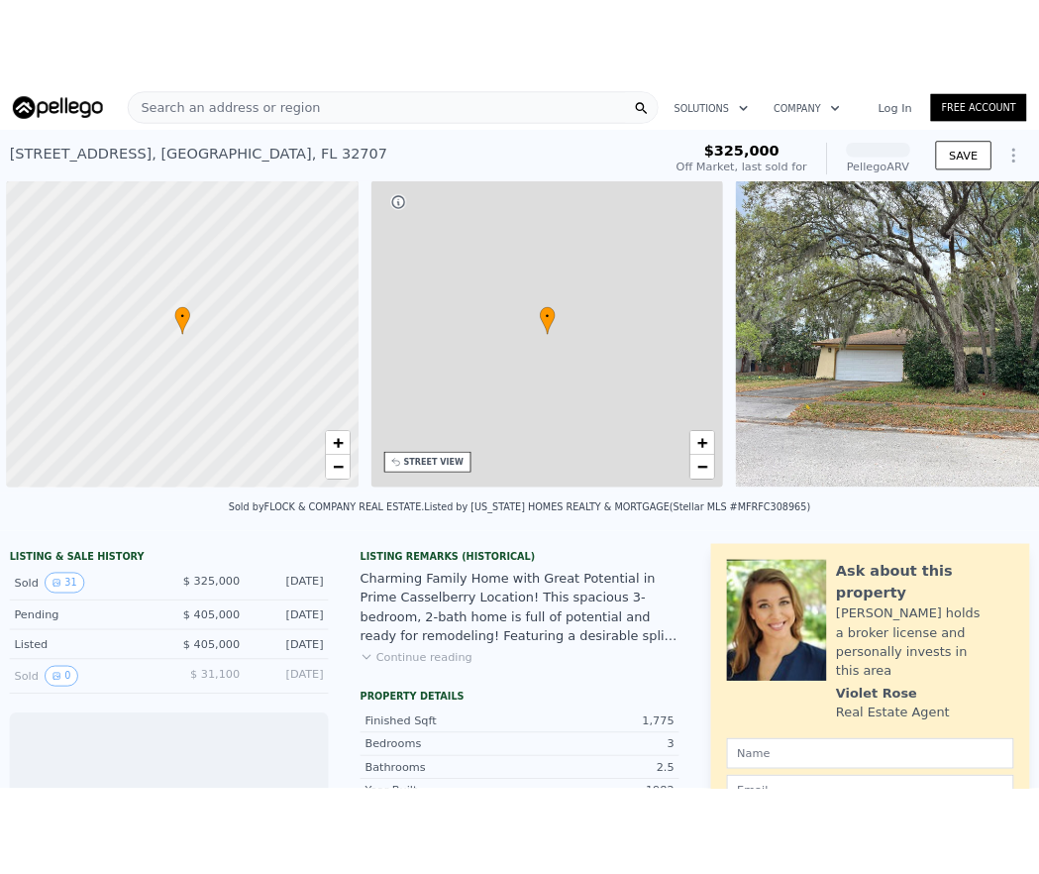
scroll to position [0, 8]
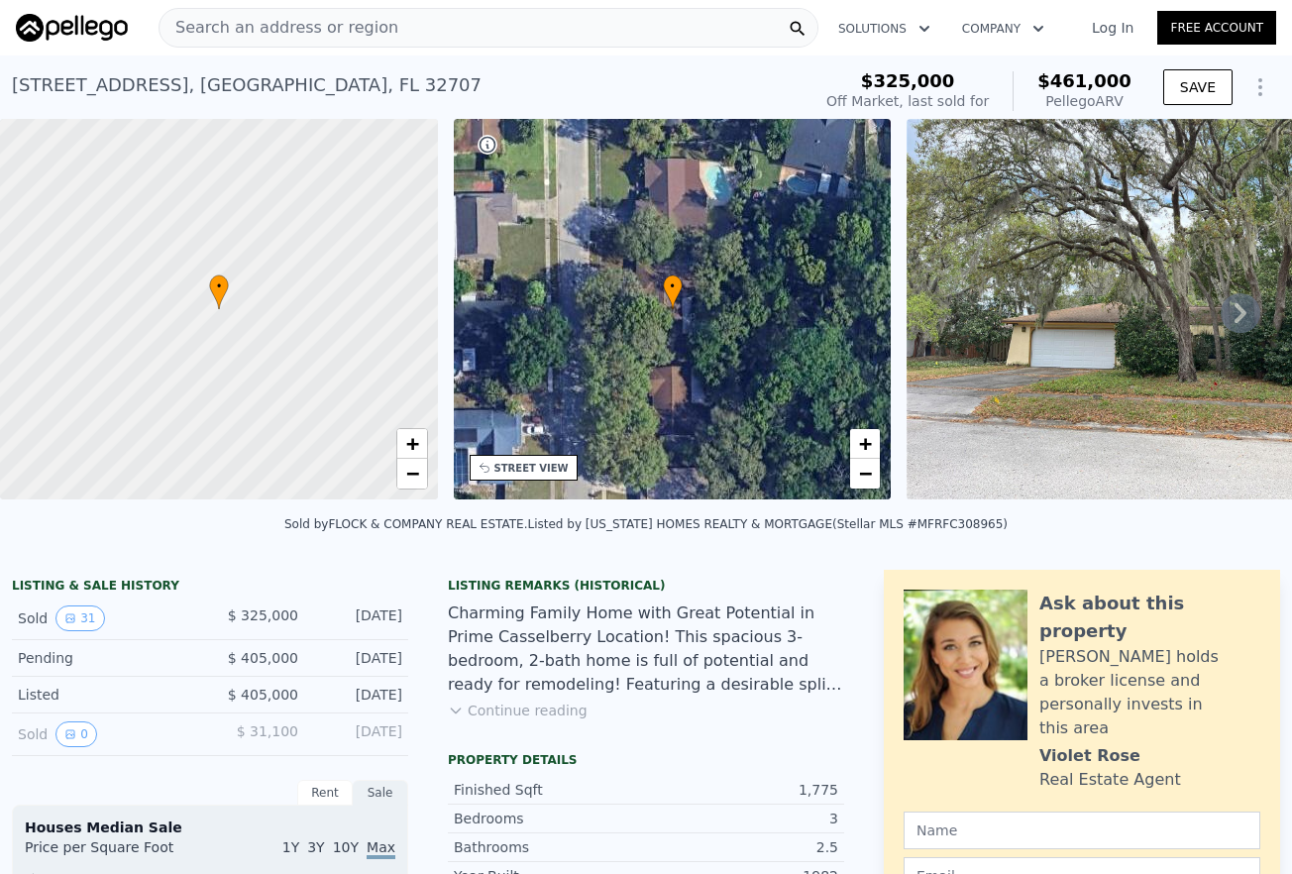
click at [266, 30] on span "Search an address or region" at bounding box center [279, 28] width 239 height 24
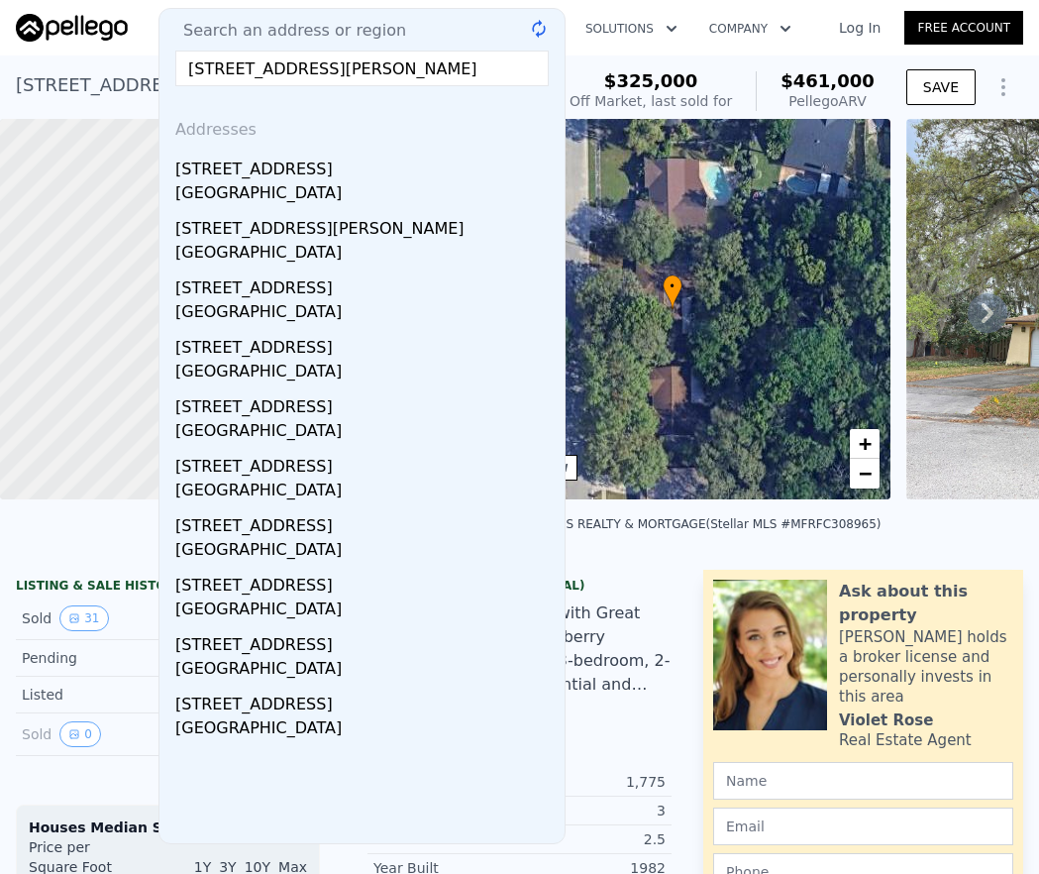
drag, startPoint x: 231, startPoint y: 65, endPoint x: 336, endPoint y: 56, distance: 105.4
click at [241, 68] on input "[STREET_ADDRESS][PERSON_NAME]" at bounding box center [362, 69] width 374 height 36
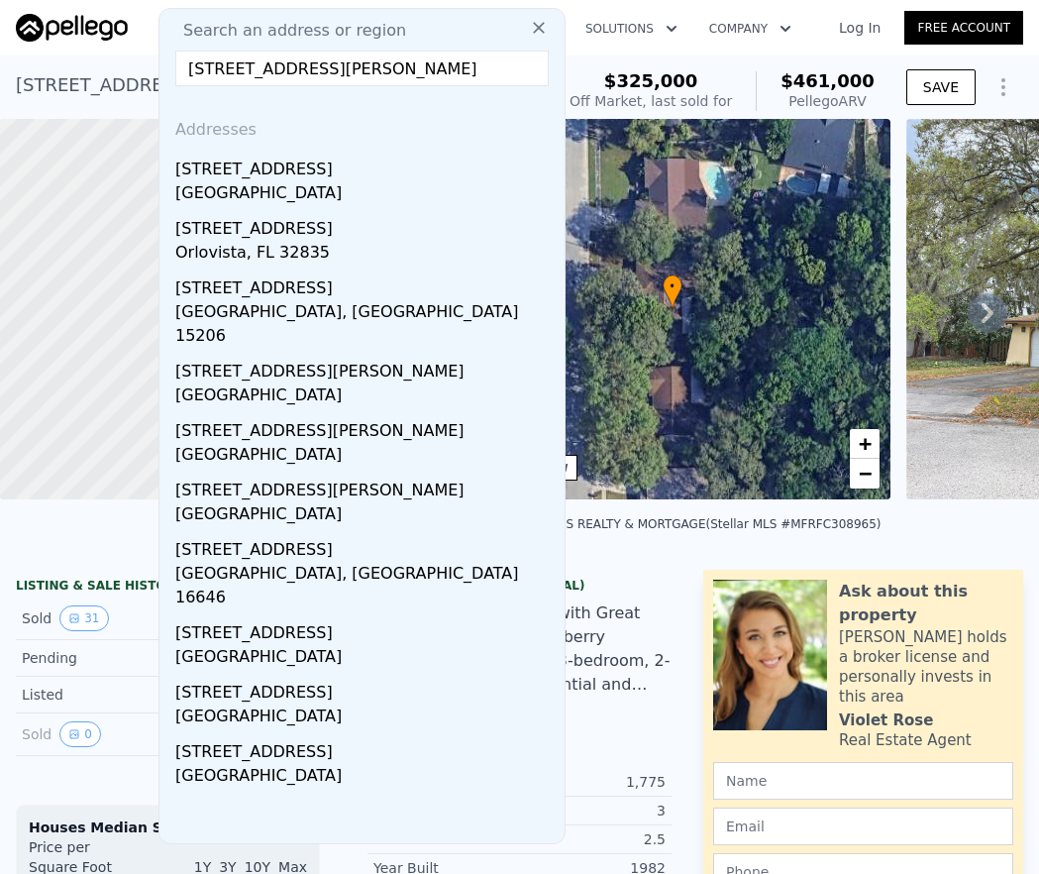
drag, startPoint x: 219, startPoint y: 62, endPoint x: 339, endPoint y: 46, distance: 121.1
click at [223, 61] on input "[STREET_ADDRESS][PERSON_NAME]" at bounding box center [362, 69] width 374 height 36
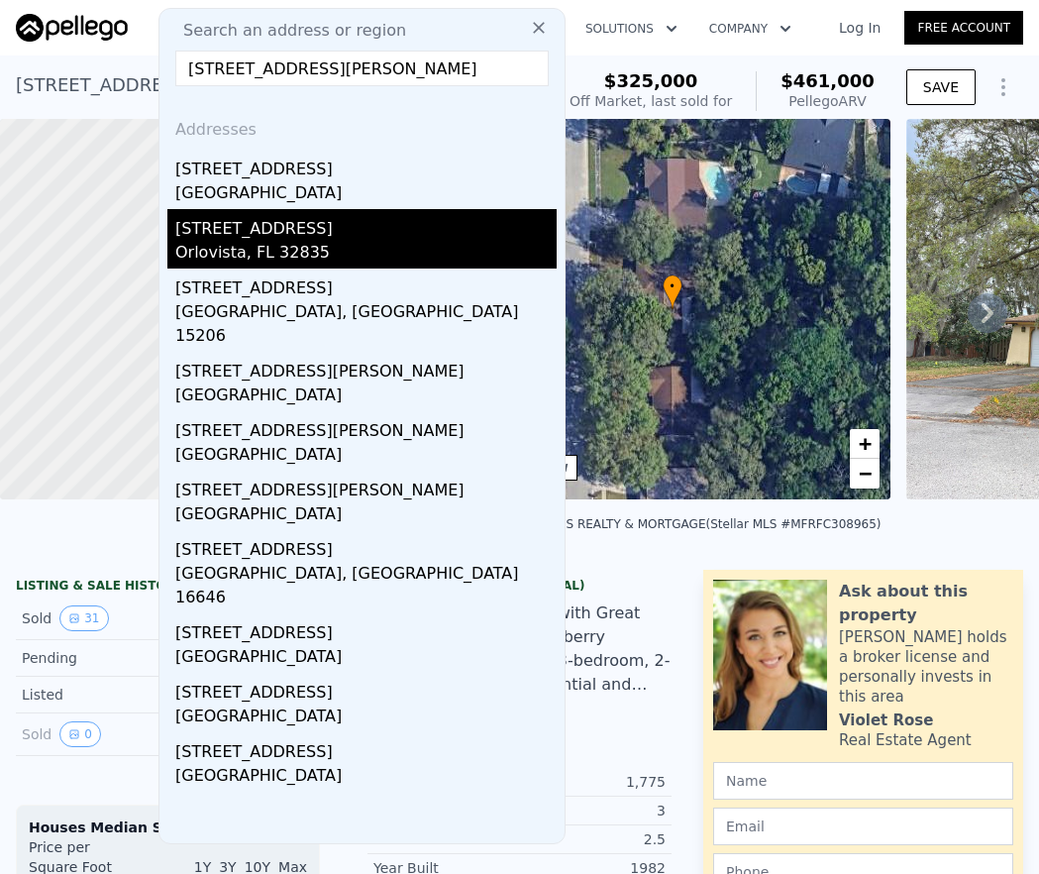
type input "[STREET_ADDRESS][PERSON_NAME]"
click at [225, 249] on div "Orlovista, FL 32835" at bounding box center [365, 255] width 381 height 28
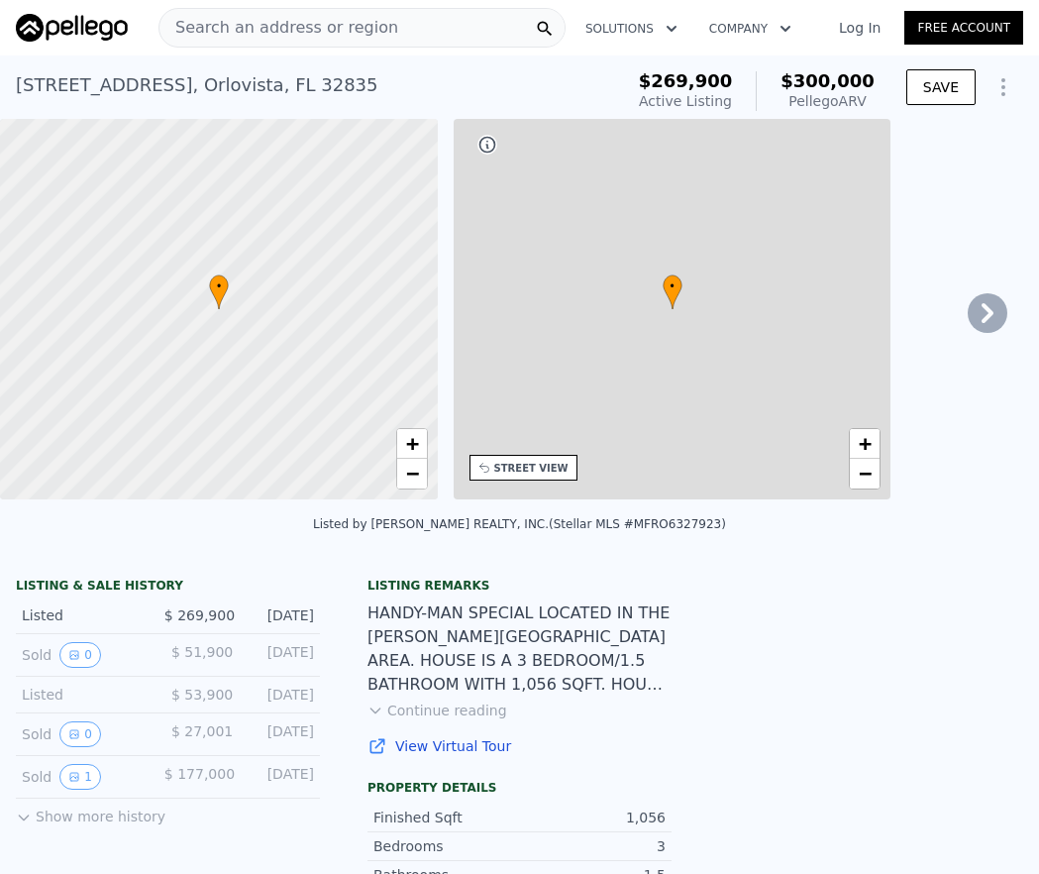
type input "2"
type input "1"
type input "2"
type input "864"
type input "1396"
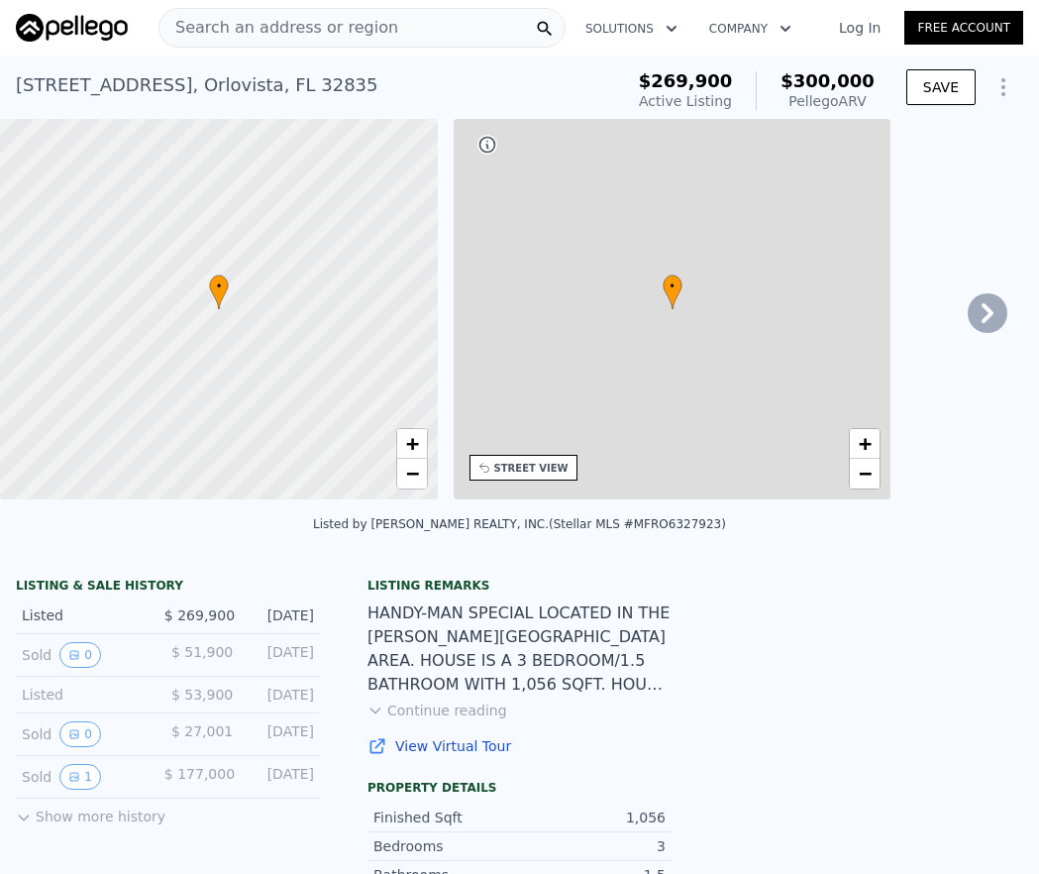
type input "5001"
type input "11474"
type input "$ 300,000"
type input "$ 1,111"
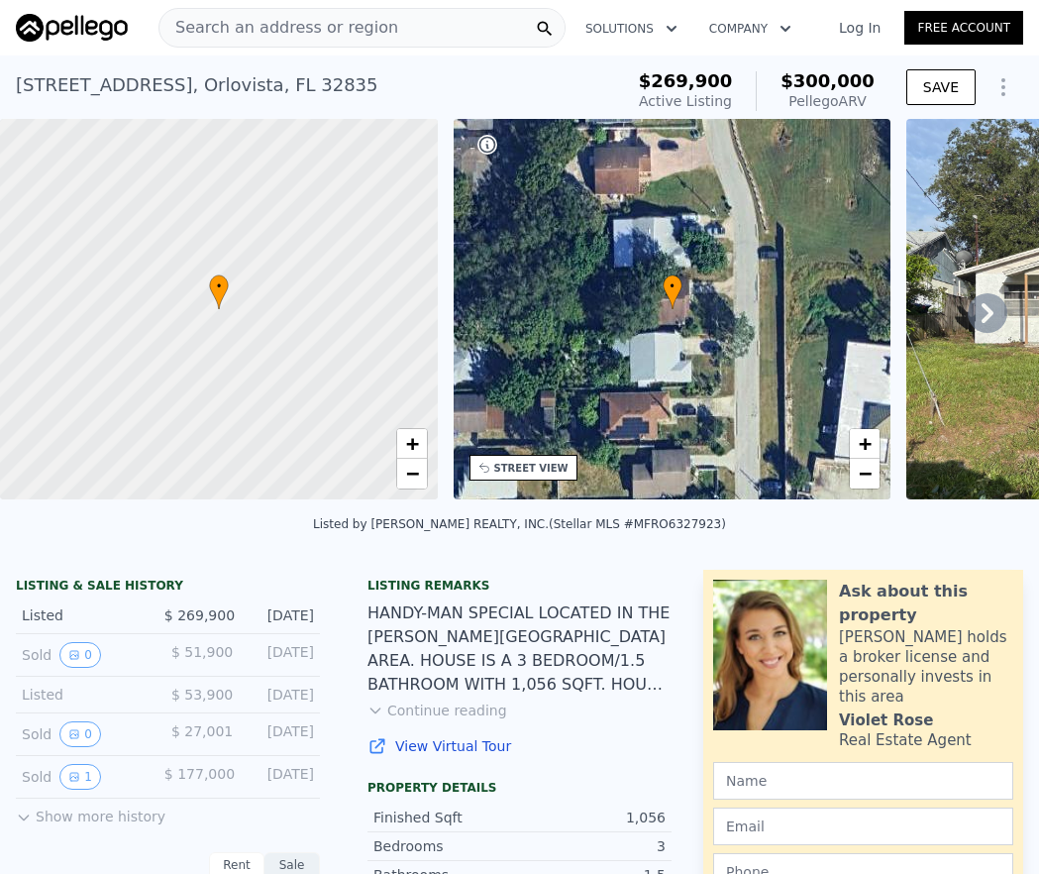
click at [982, 316] on icon at bounding box center [988, 313] width 12 height 20
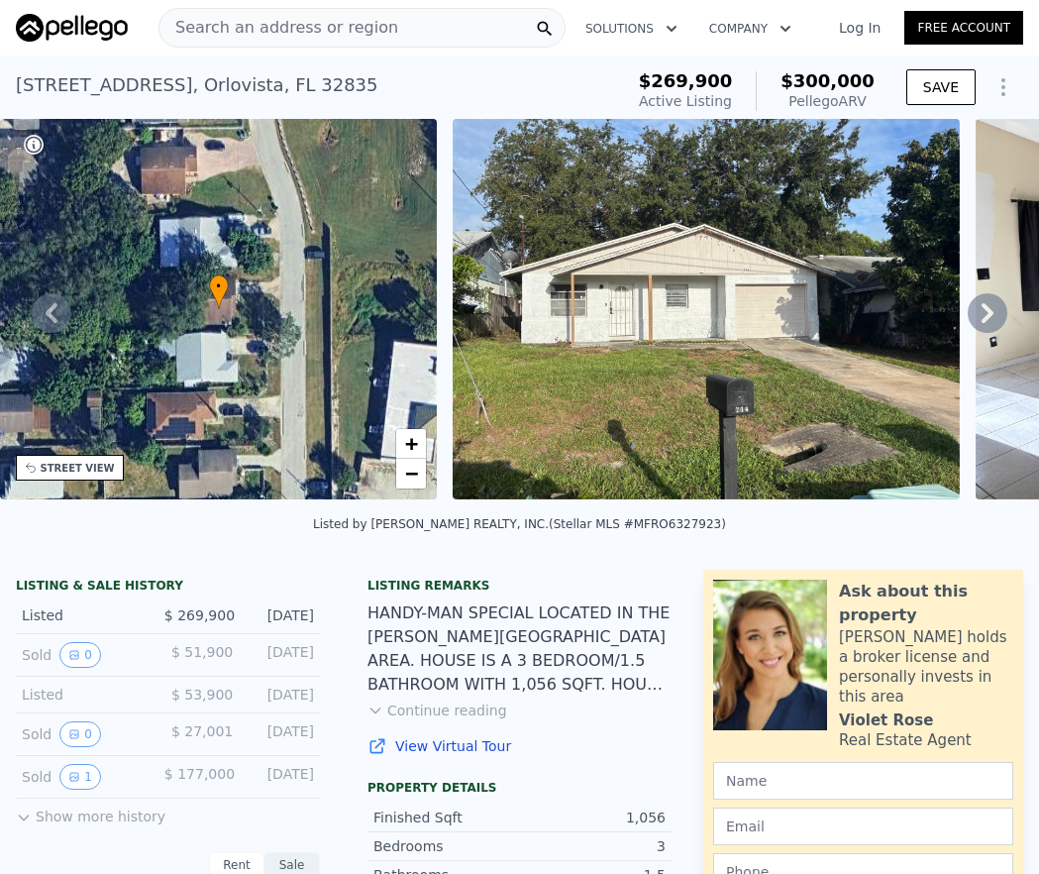
click at [973, 329] on icon at bounding box center [988, 313] width 40 height 40
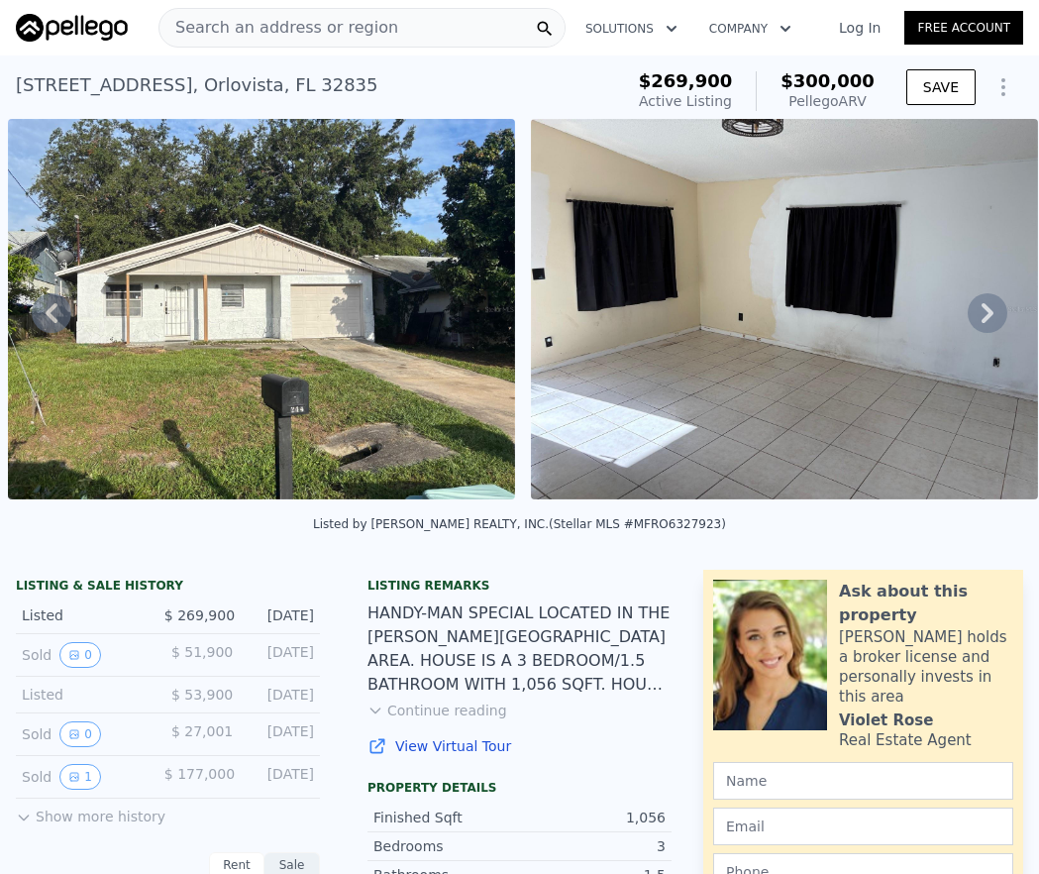
click at [982, 323] on icon at bounding box center [988, 313] width 12 height 20
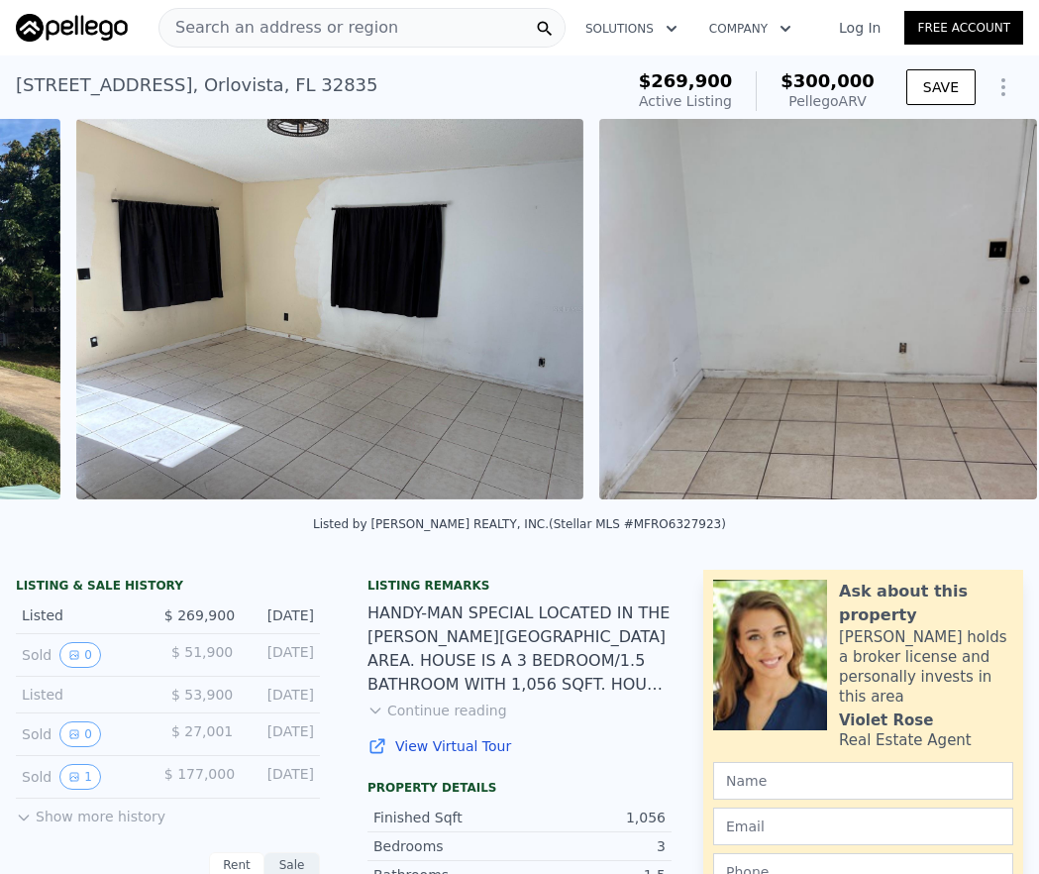
scroll to position [0, 1430]
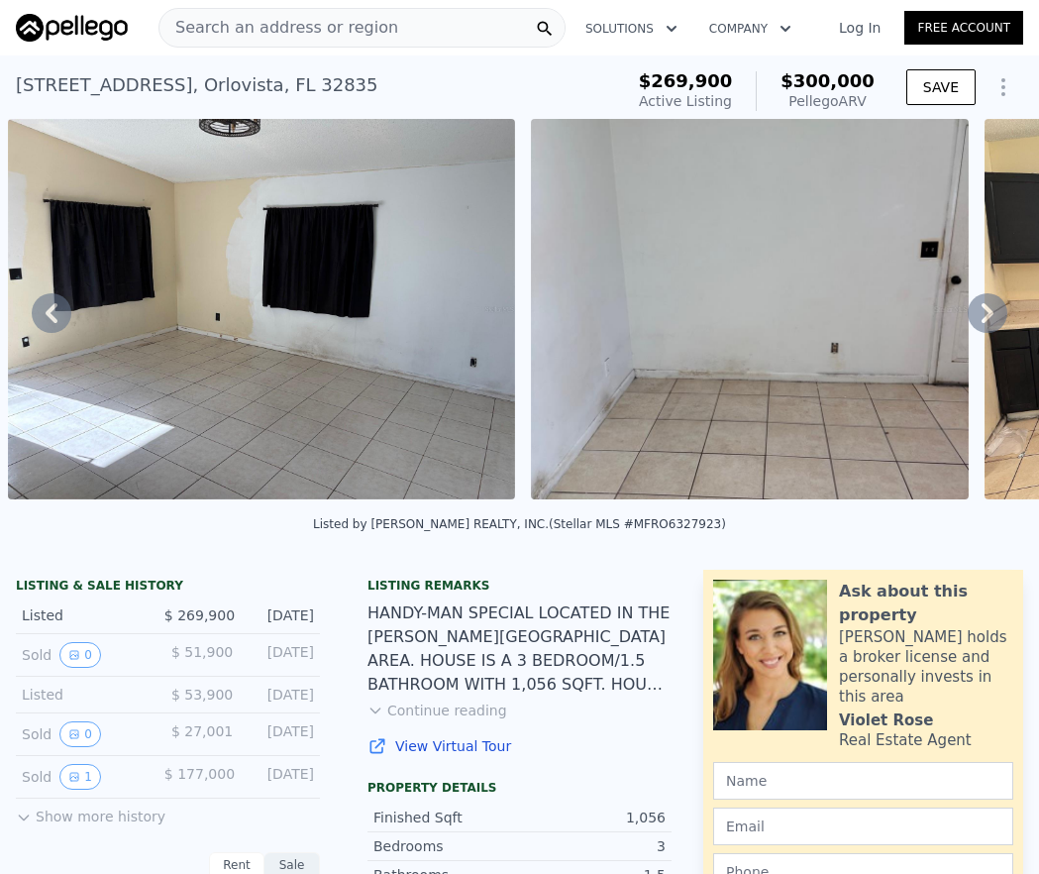
click at [982, 323] on icon at bounding box center [988, 313] width 12 height 20
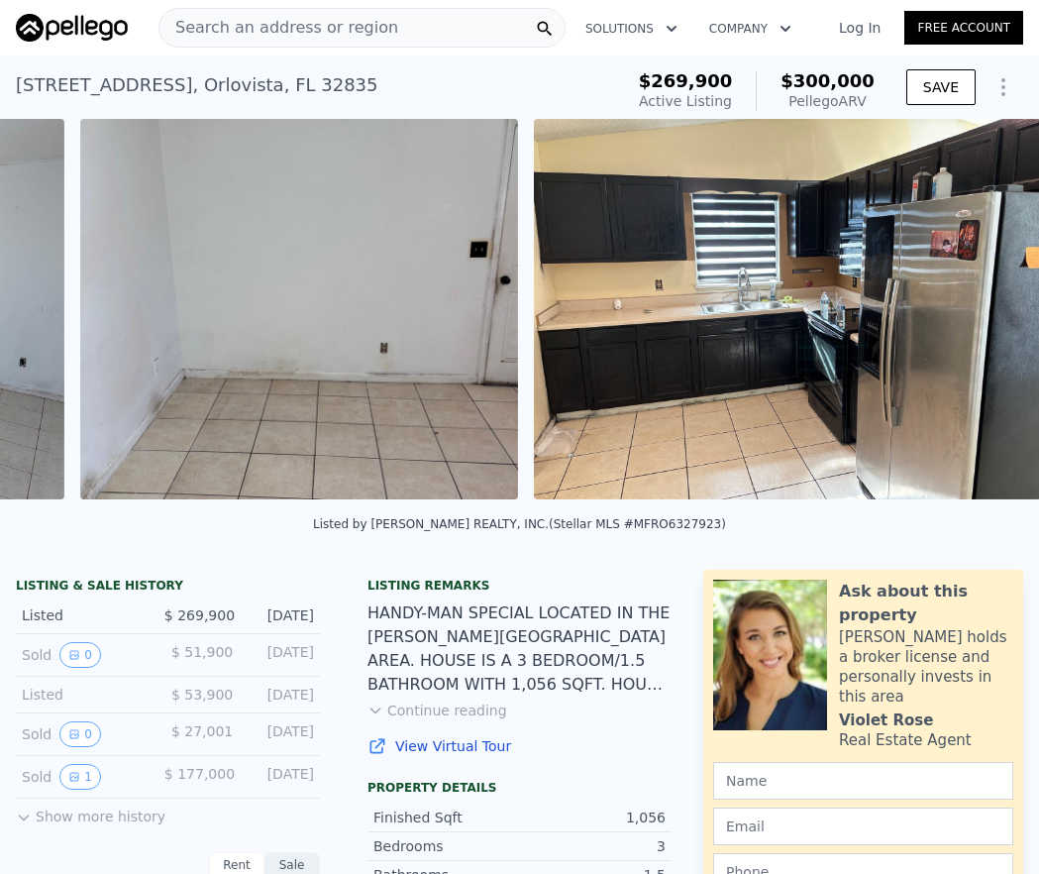
scroll to position [0, 1953]
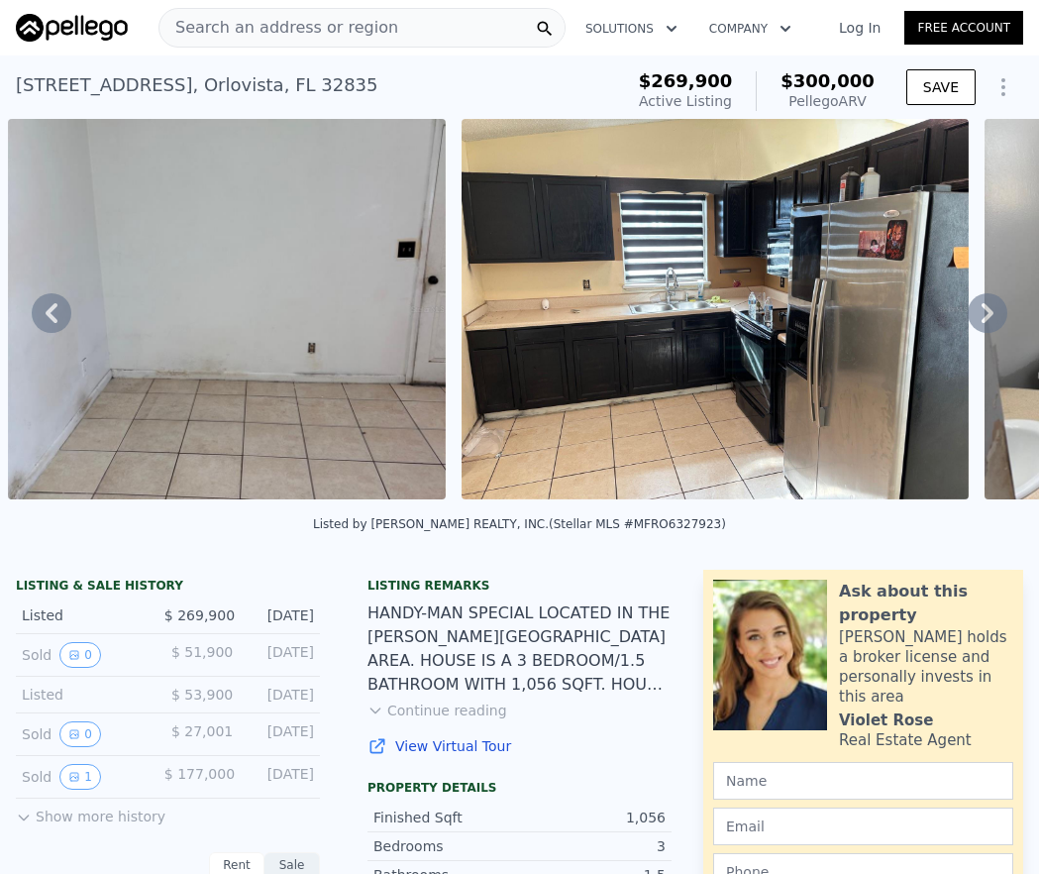
click at [982, 323] on icon at bounding box center [988, 313] width 12 height 20
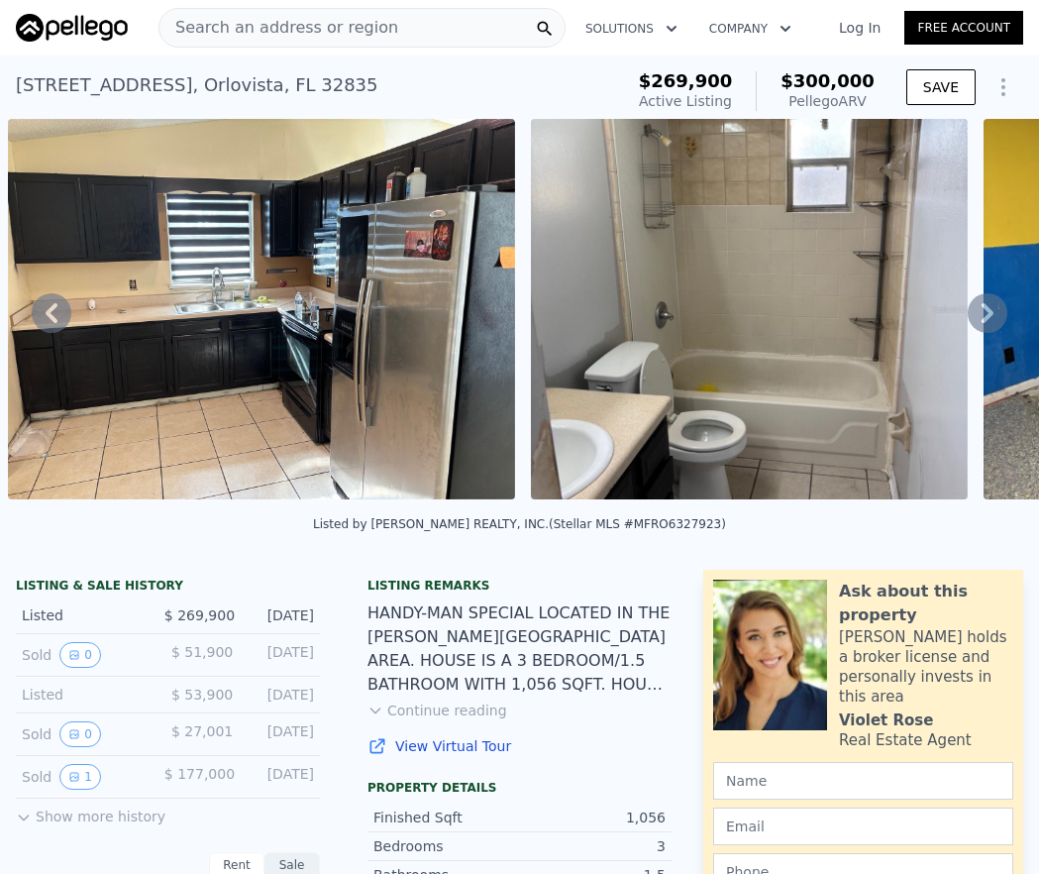
click at [982, 323] on icon at bounding box center [988, 313] width 12 height 20
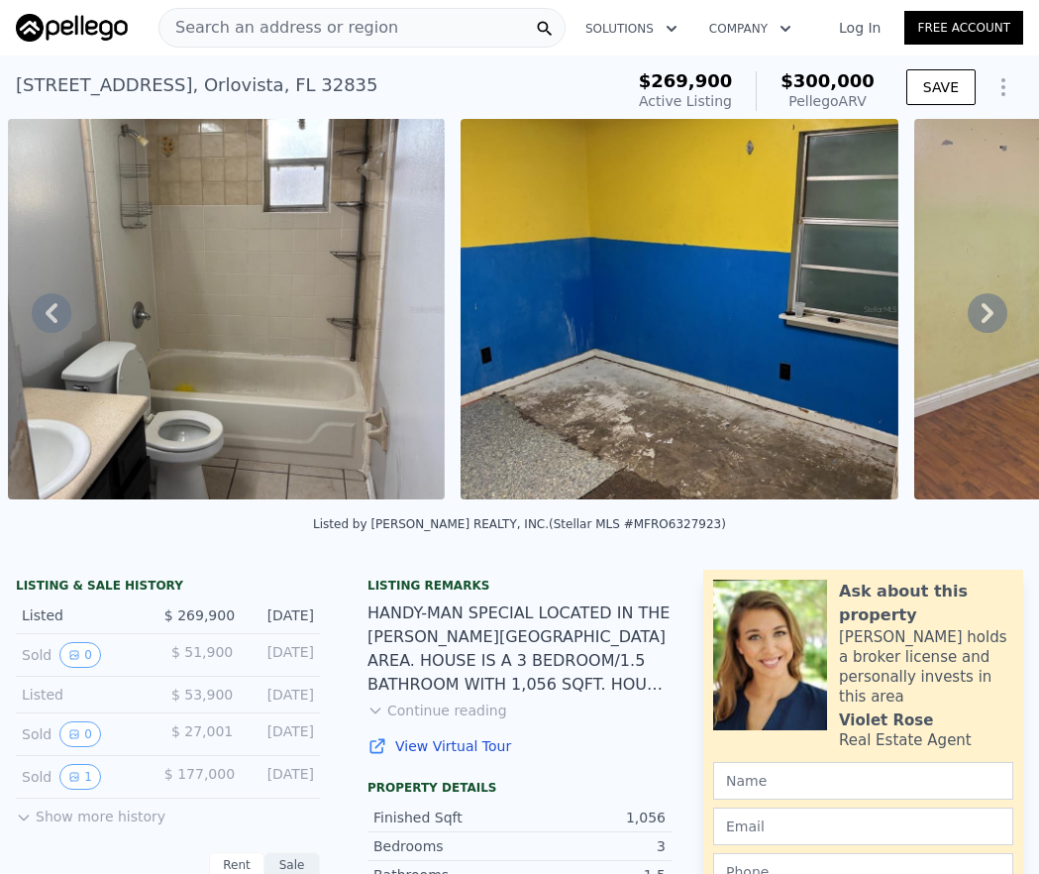
click at [982, 323] on icon at bounding box center [988, 313] width 12 height 20
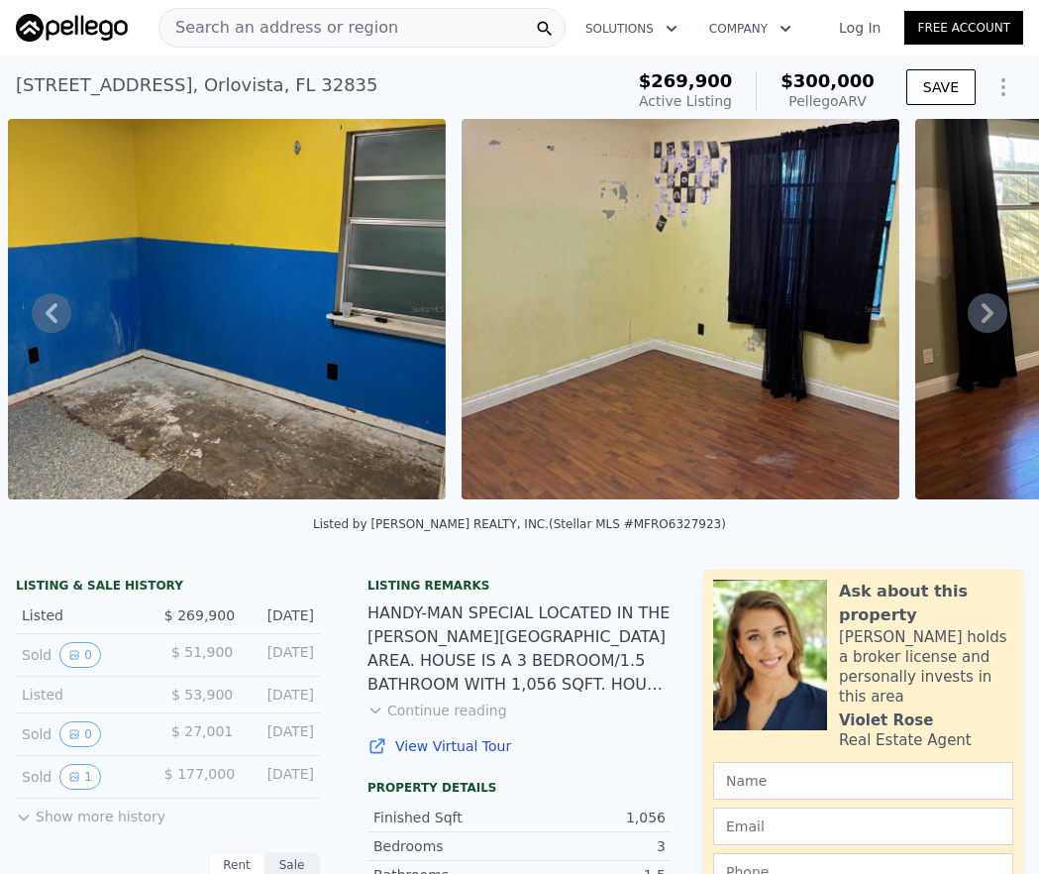
click at [982, 323] on icon at bounding box center [988, 313] width 12 height 20
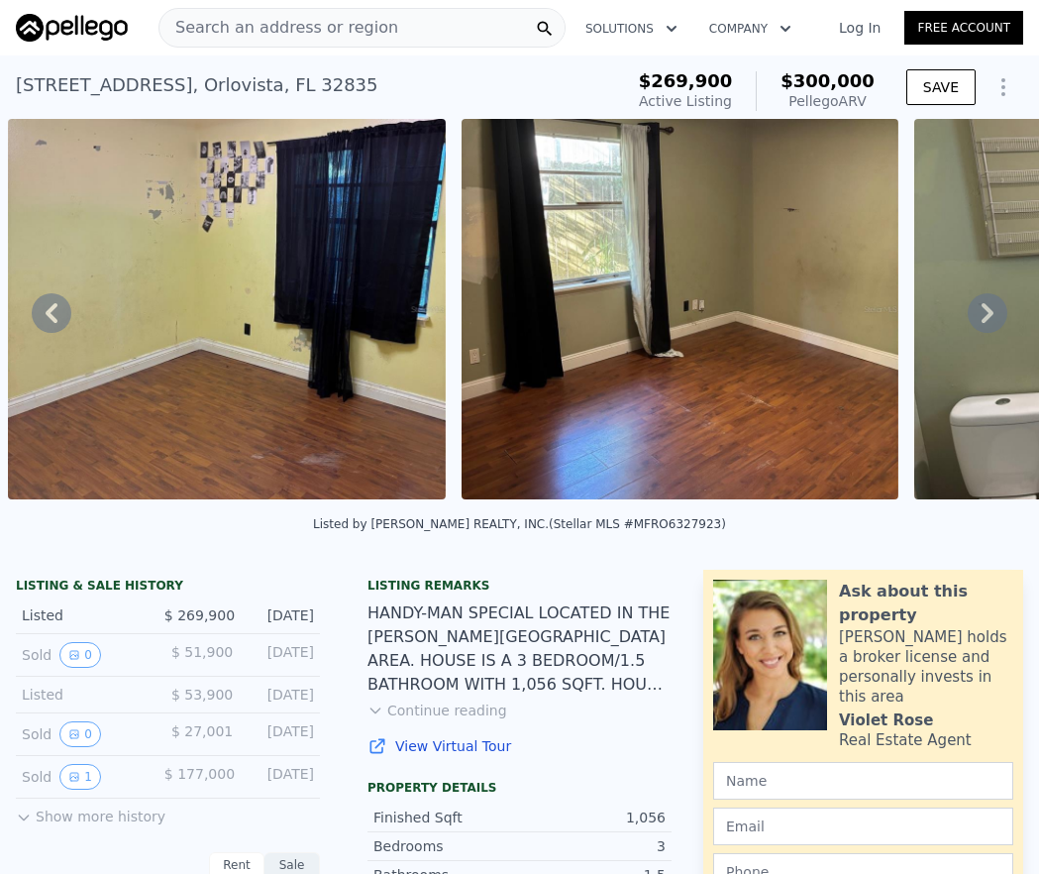
click at [982, 323] on icon at bounding box center [988, 313] width 12 height 20
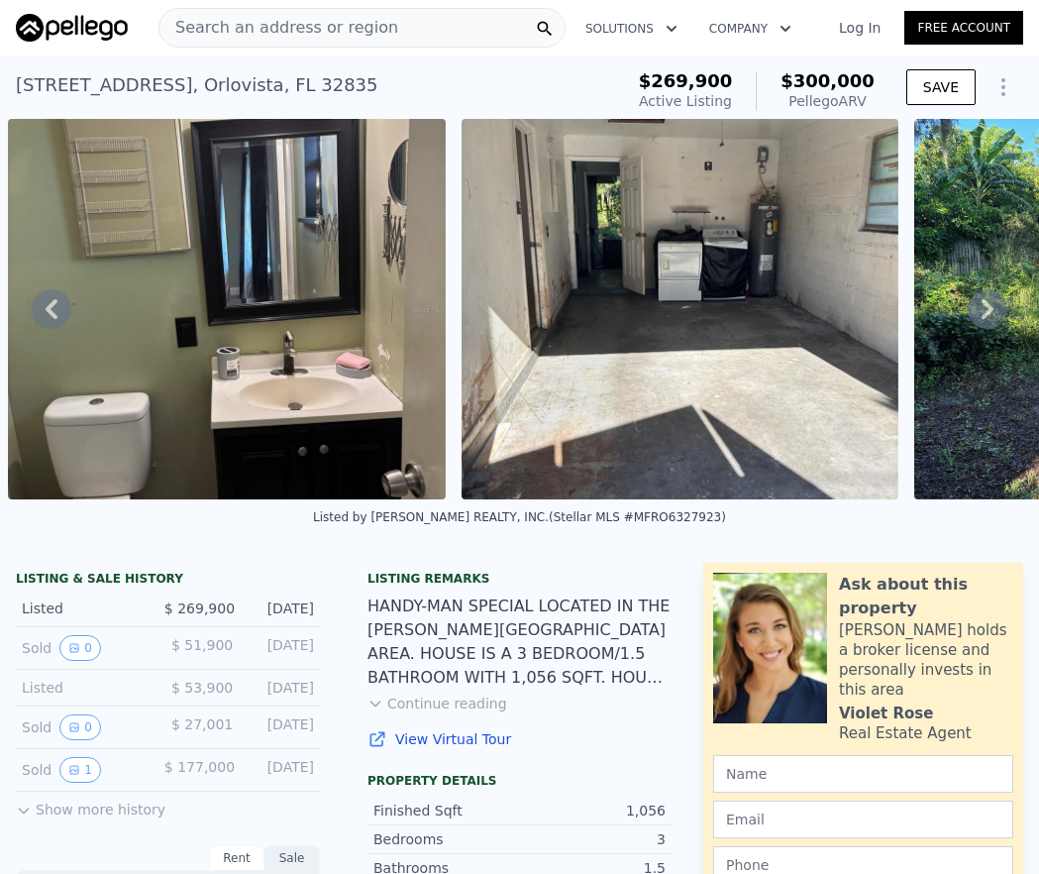
click at [972, 326] on icon at bounding box center [988, 309] width 40 height 40
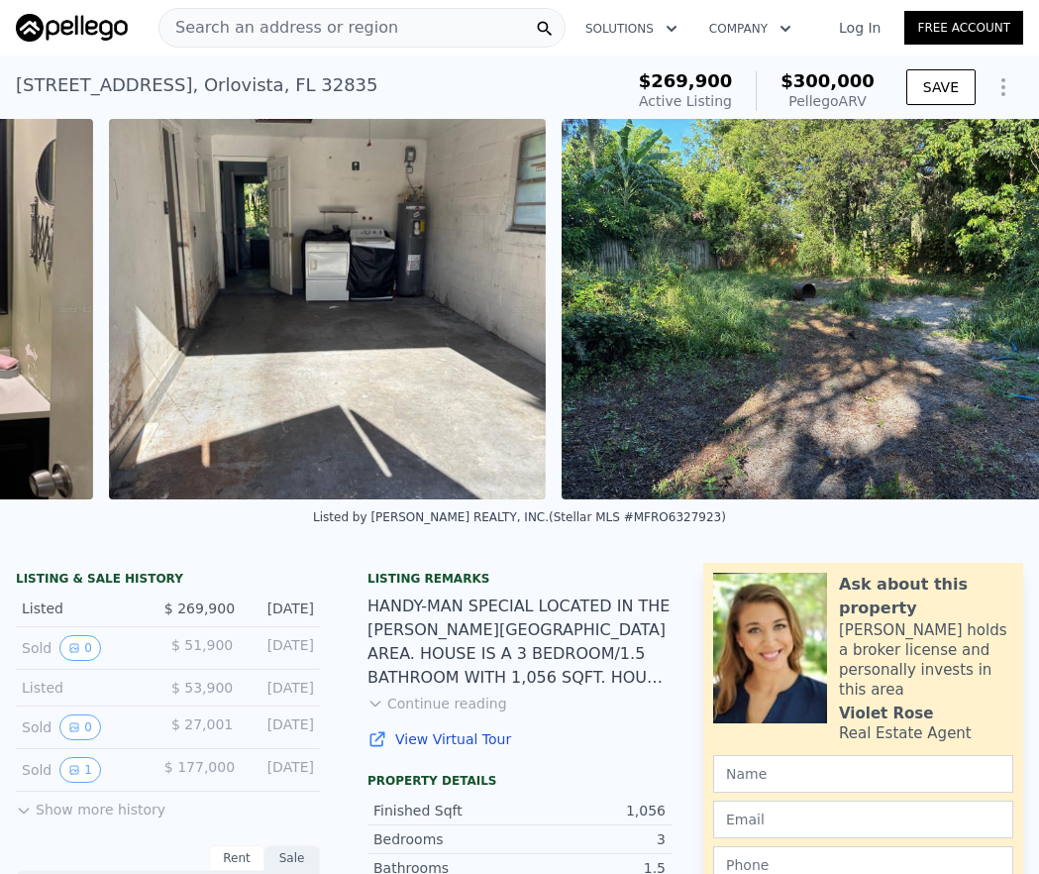
scroll to position [0, 5148]
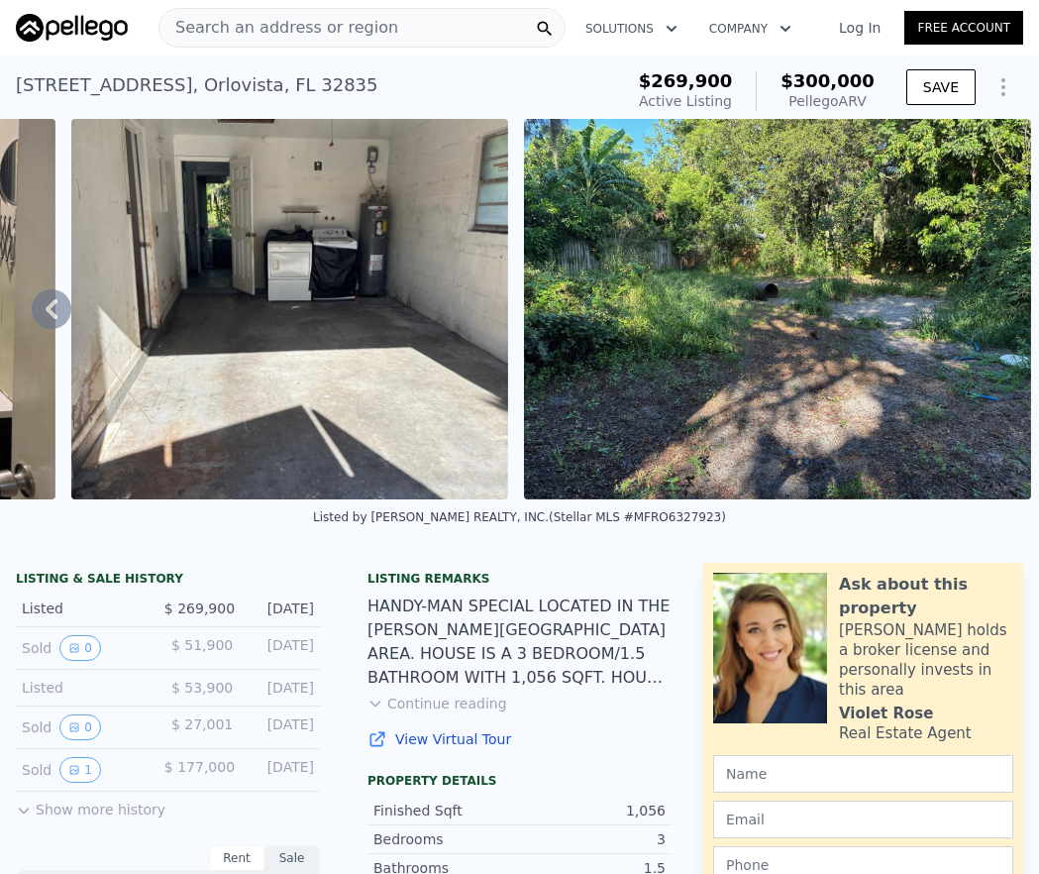
click at [972, 326] on img at bounding box center [777, 309] width 507 height 380
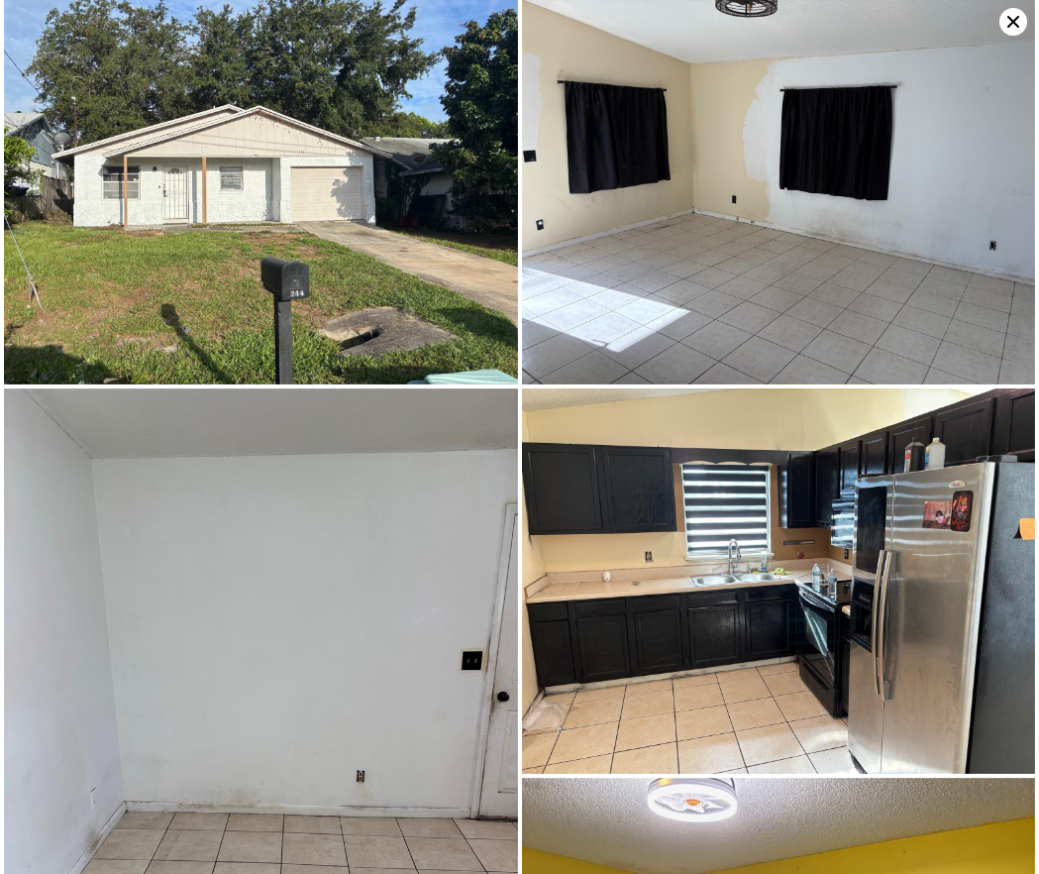
scroll to position [0, 0]
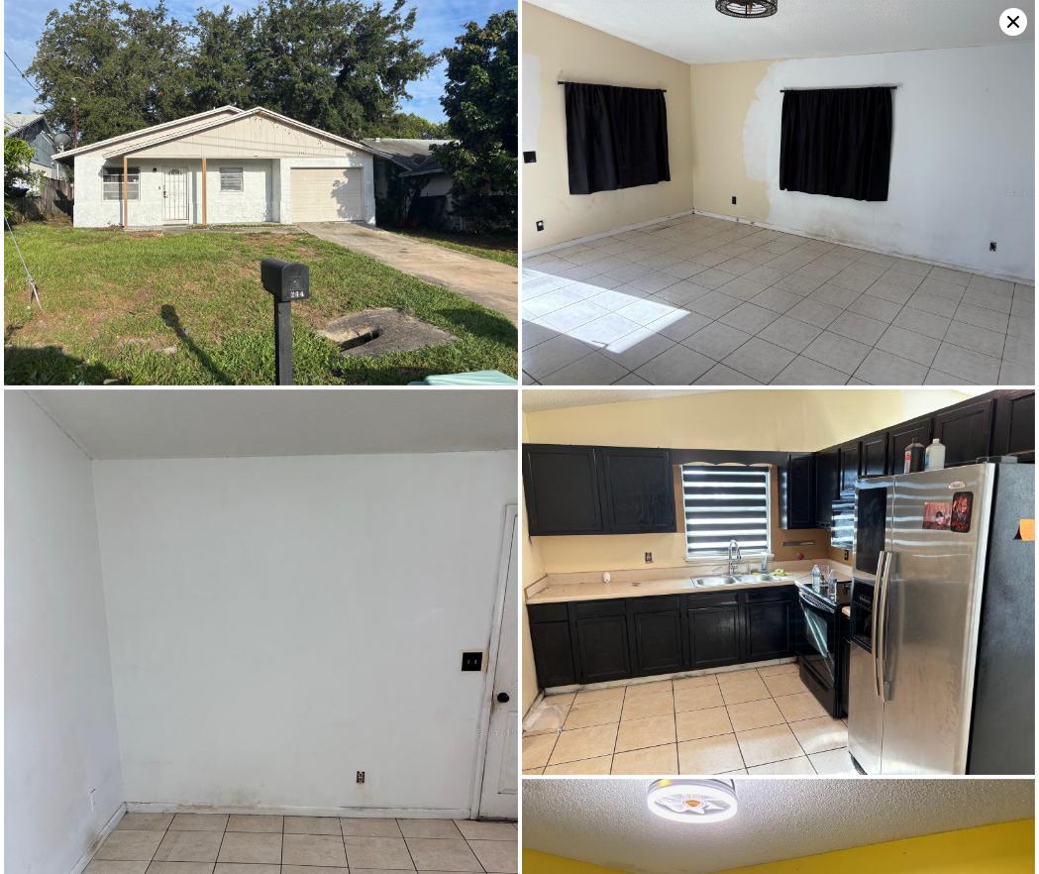
click at [1010, 25] on icon at bounding box center [1014, 22] width 12 height 12
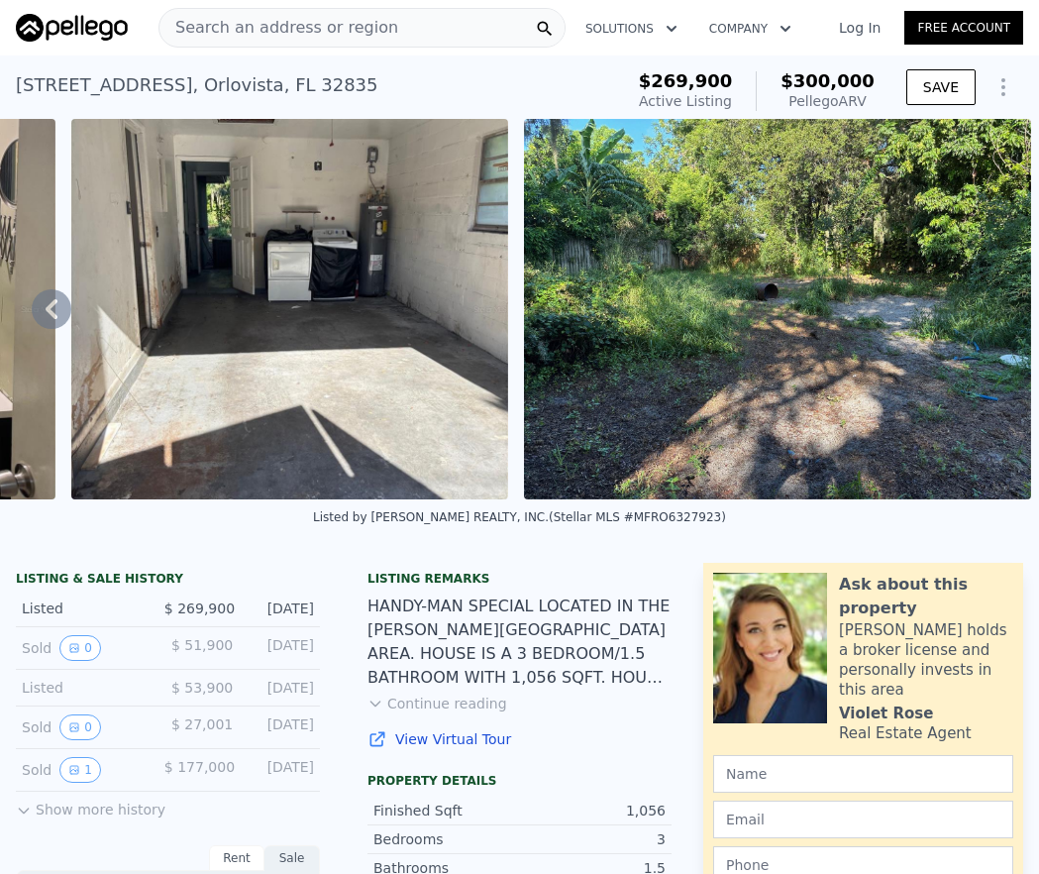
click at [51, 316] on icon at bounding box center [52, 309] width 12 height 20
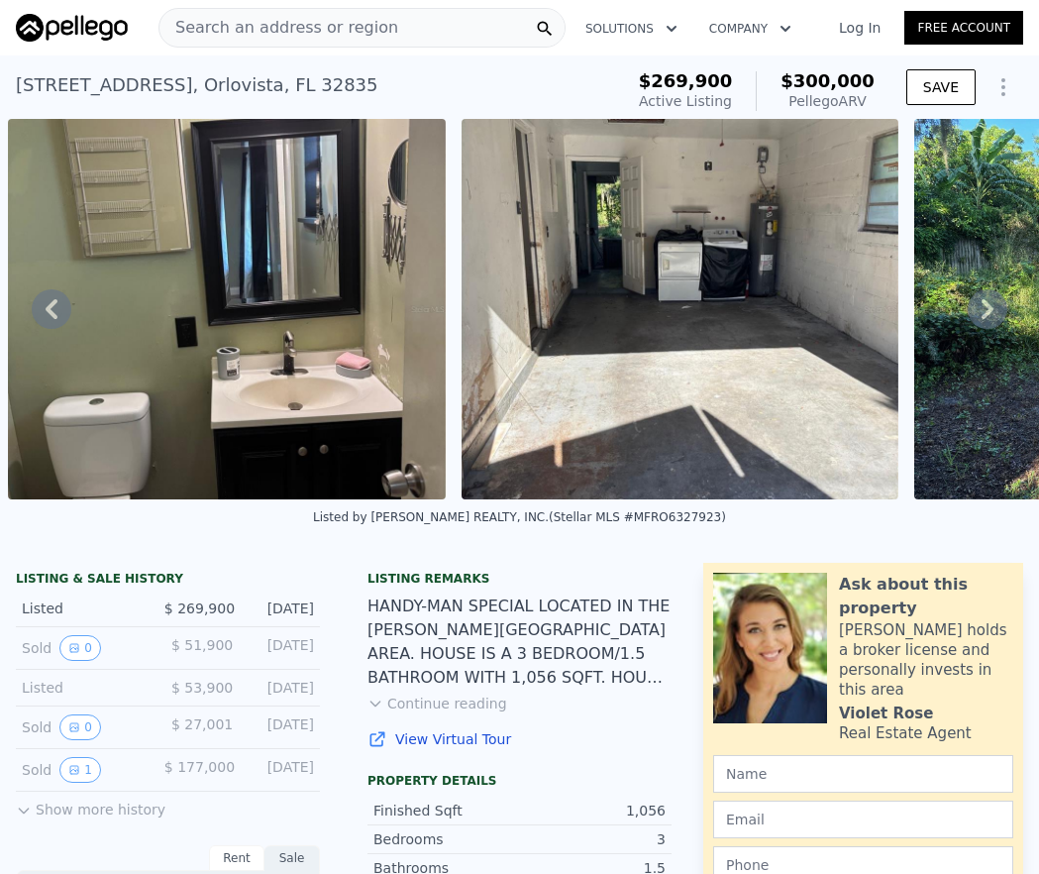
click at [51, 316] on icon at bounding box center [52, 309] width 12 height 20
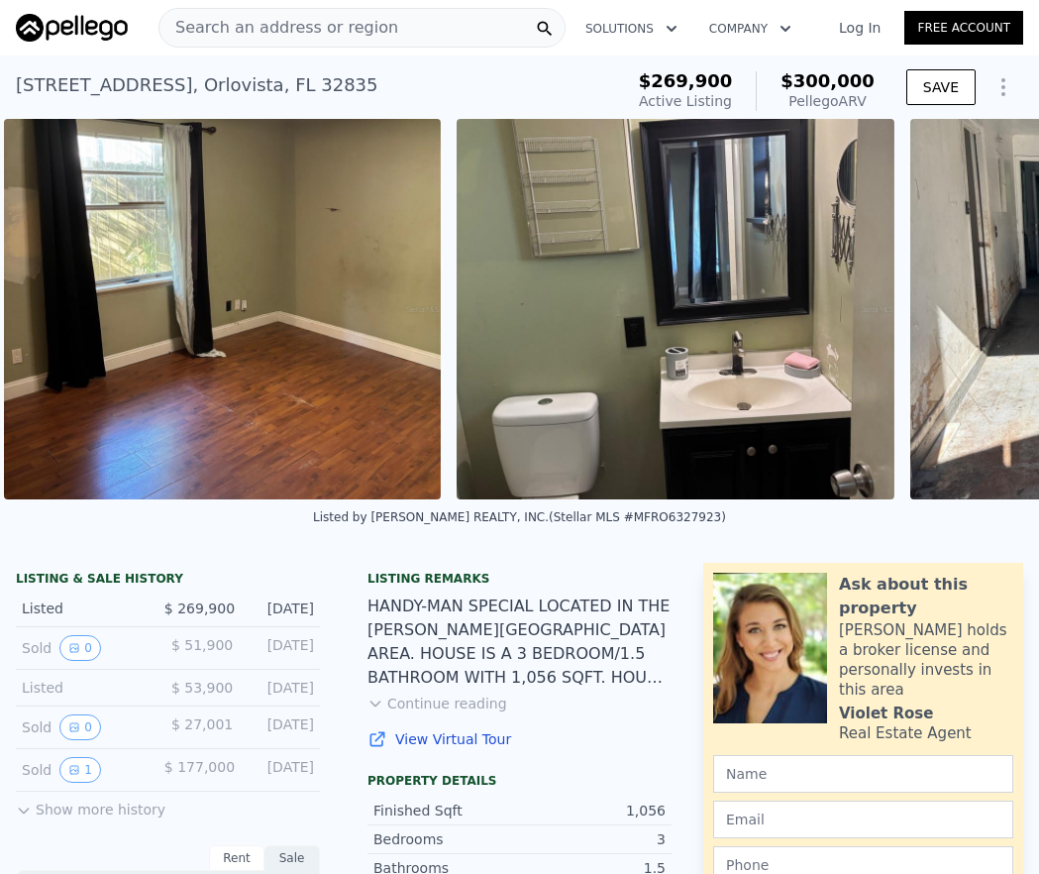
scroll to position [0, 4290]
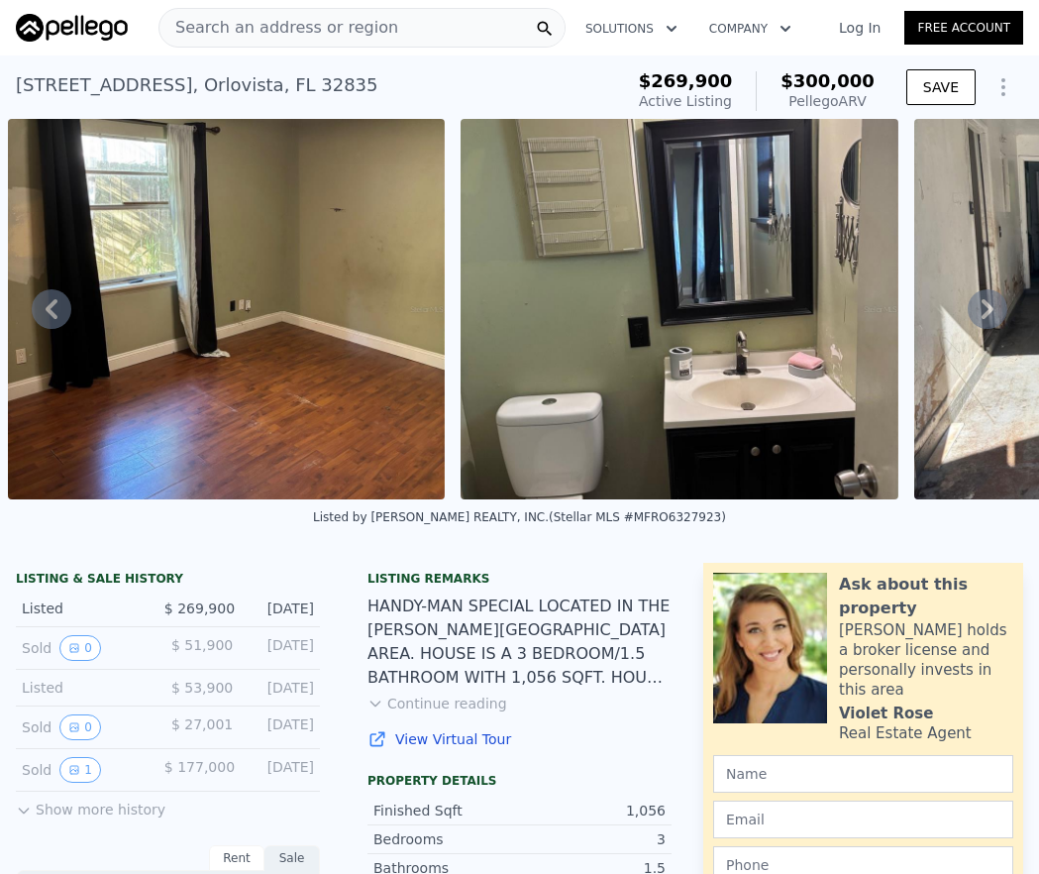
click at [49, 328] on icon at bounding box center [52, 309] width 40 height 40
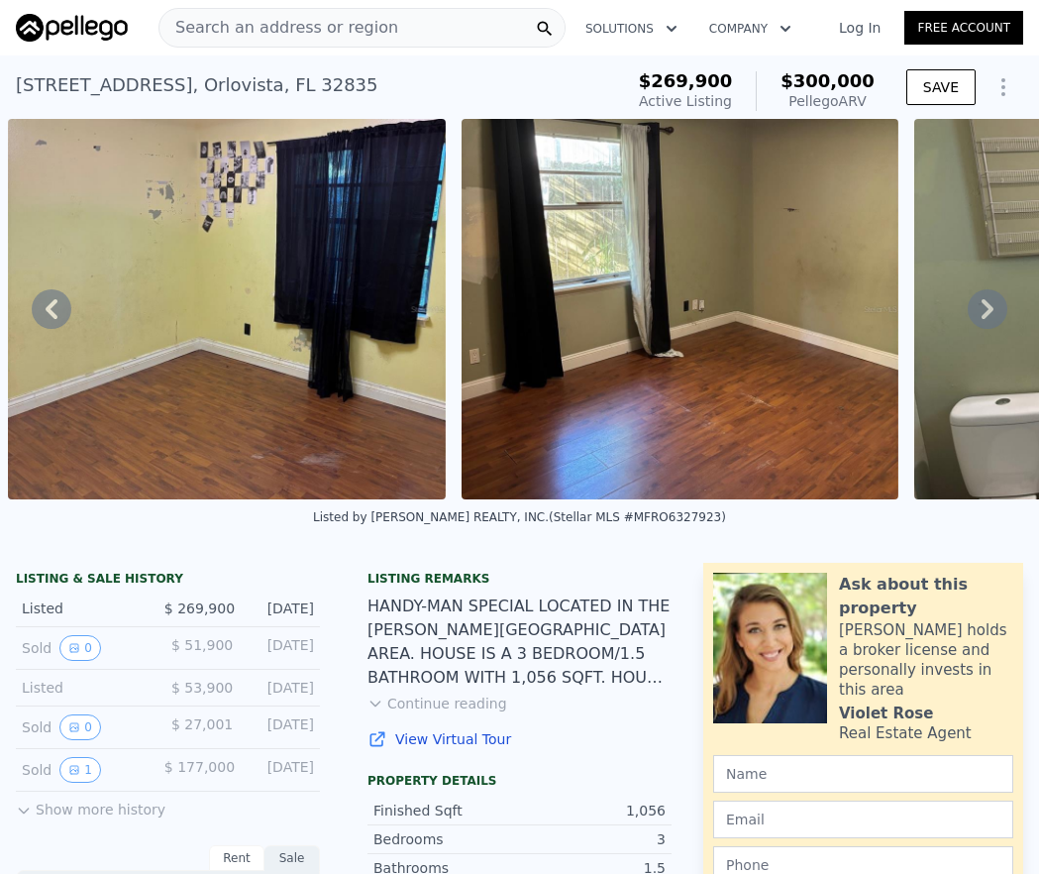
click at [50, 325] on icon at bounding box center [52, 309] width 40 height 40
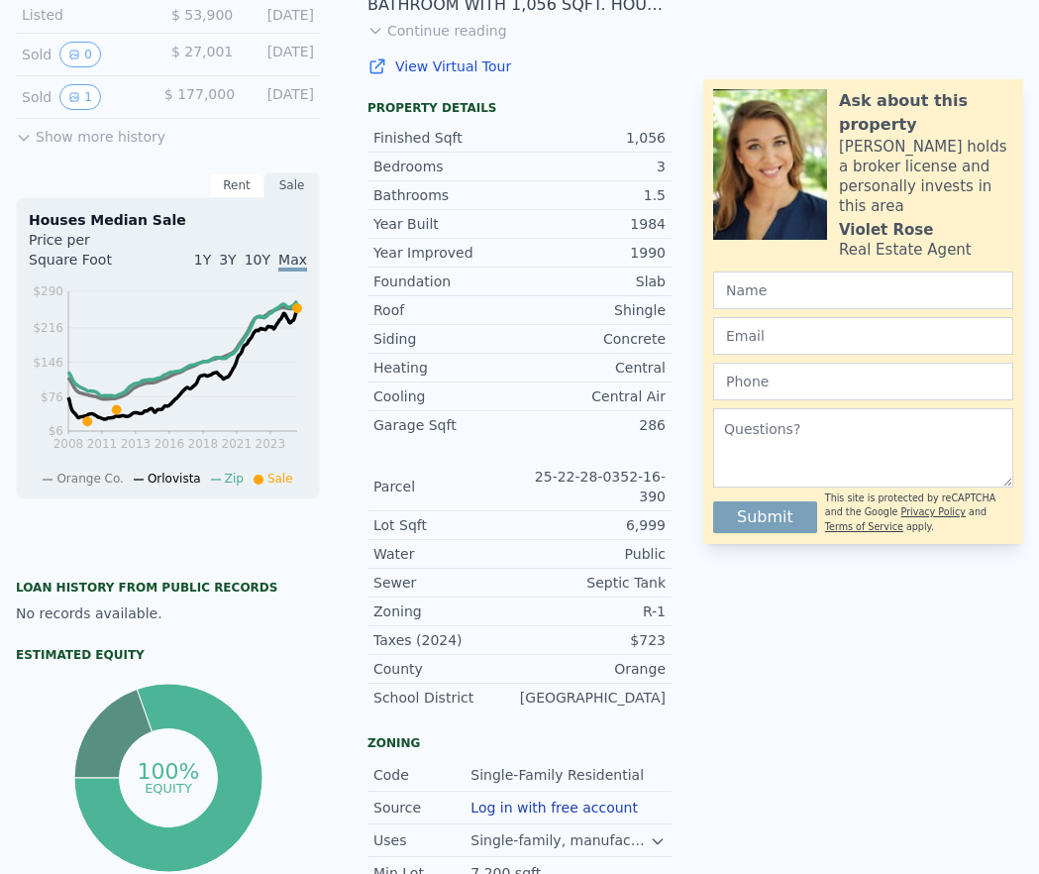
scroll to position [0, 0]
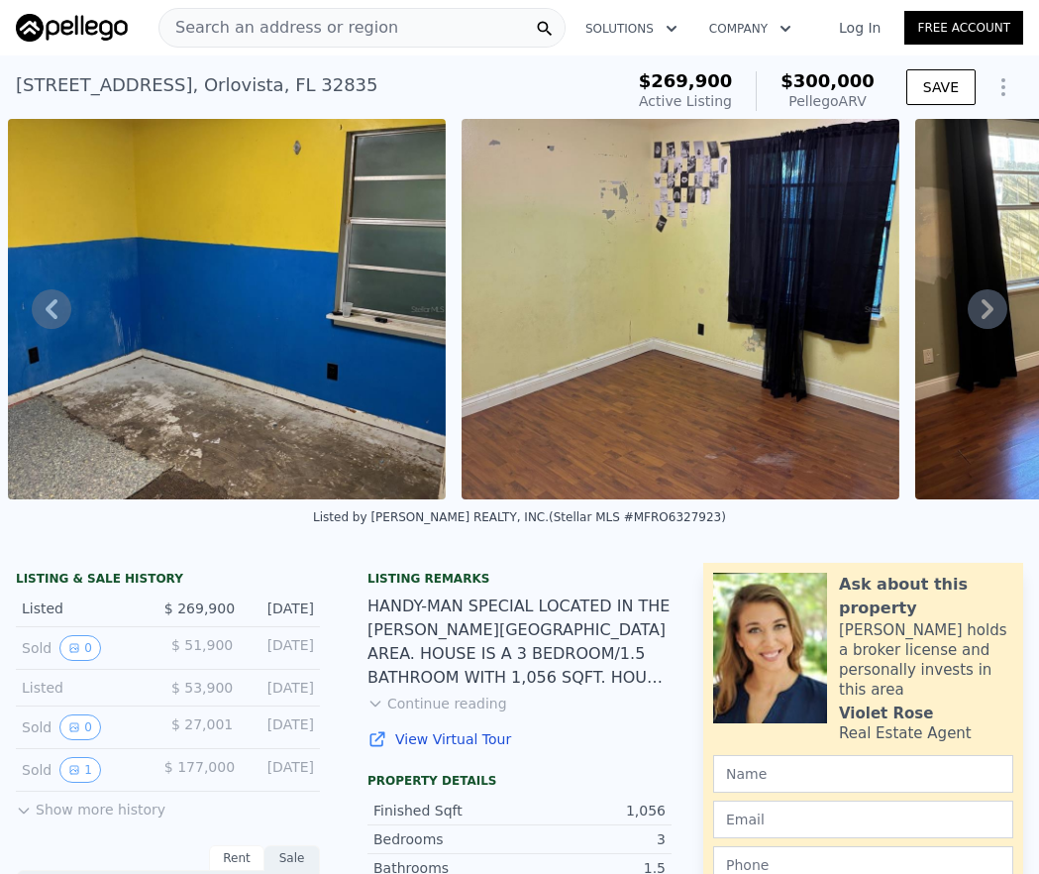
click at [428, 712] on button "Continue reading" at bounding box center [438, 704] width 140 height 20
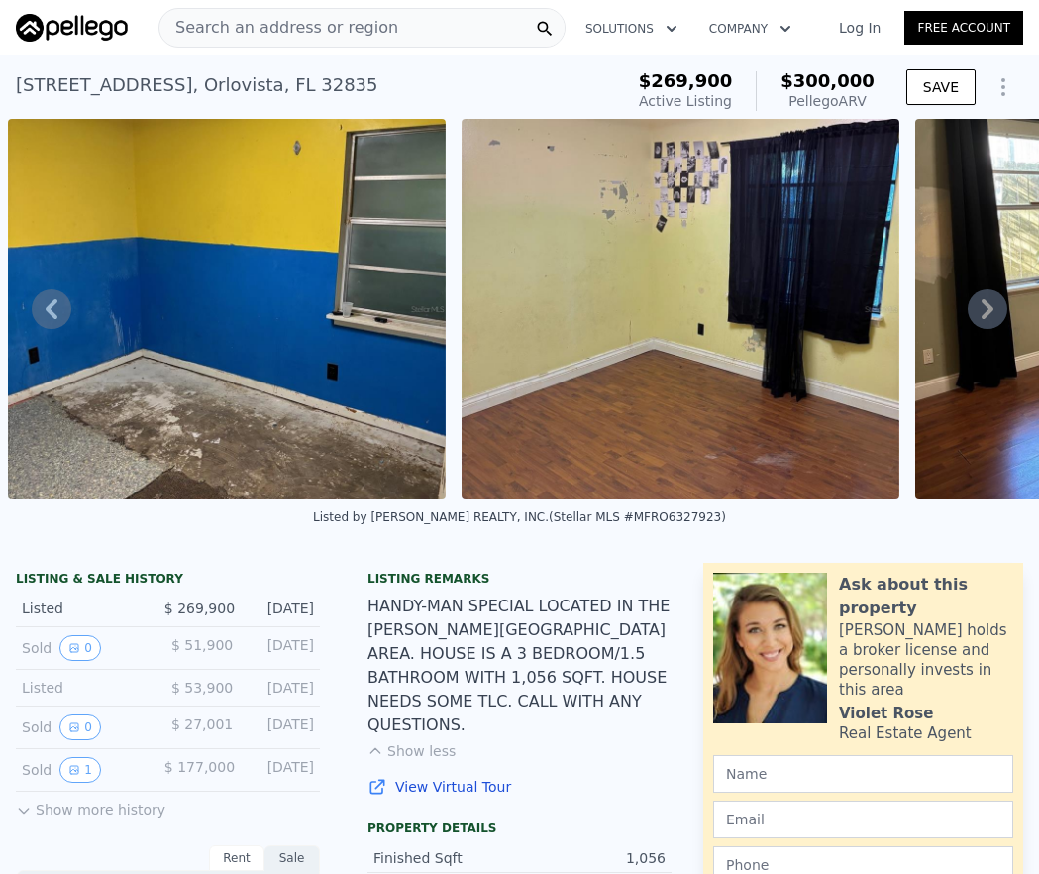
click at [970, 321] on icon at bounding box center [988, 309] width 40 height 40
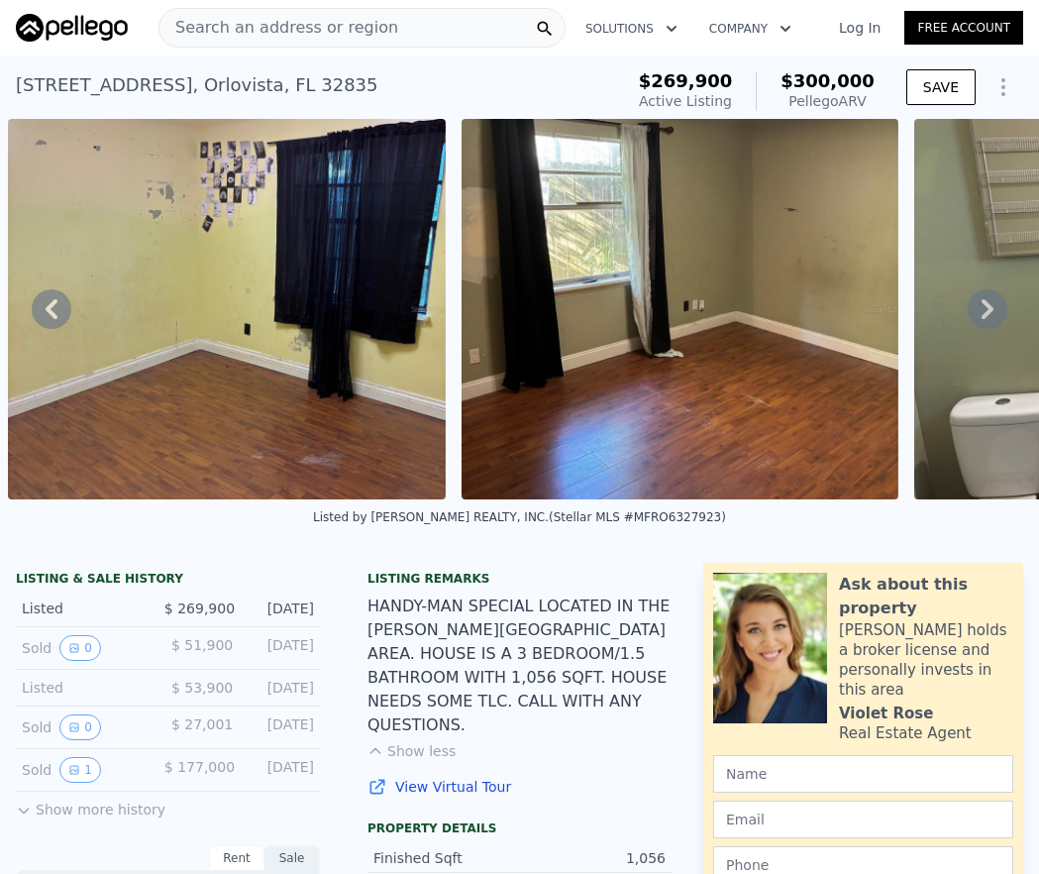
click at [970, 321] on icon at bounding box center [988, 309] width 40 height 40
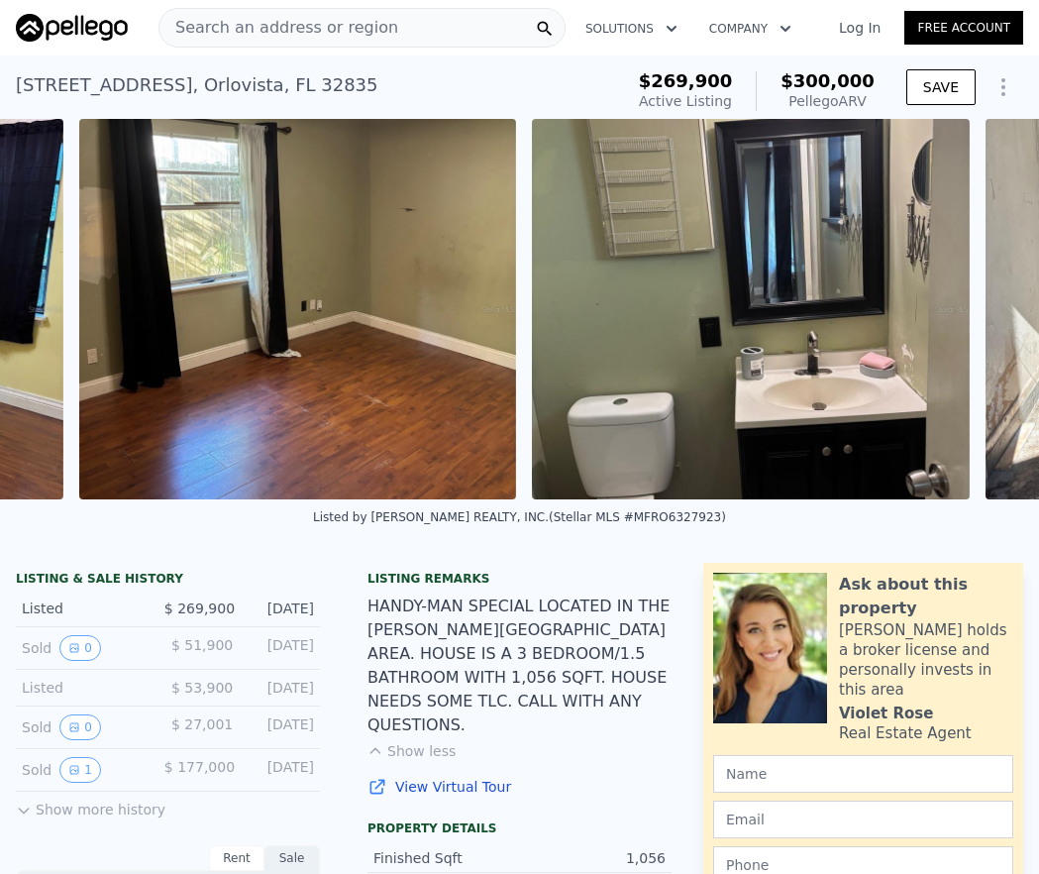
scroll to position [0, 4290]
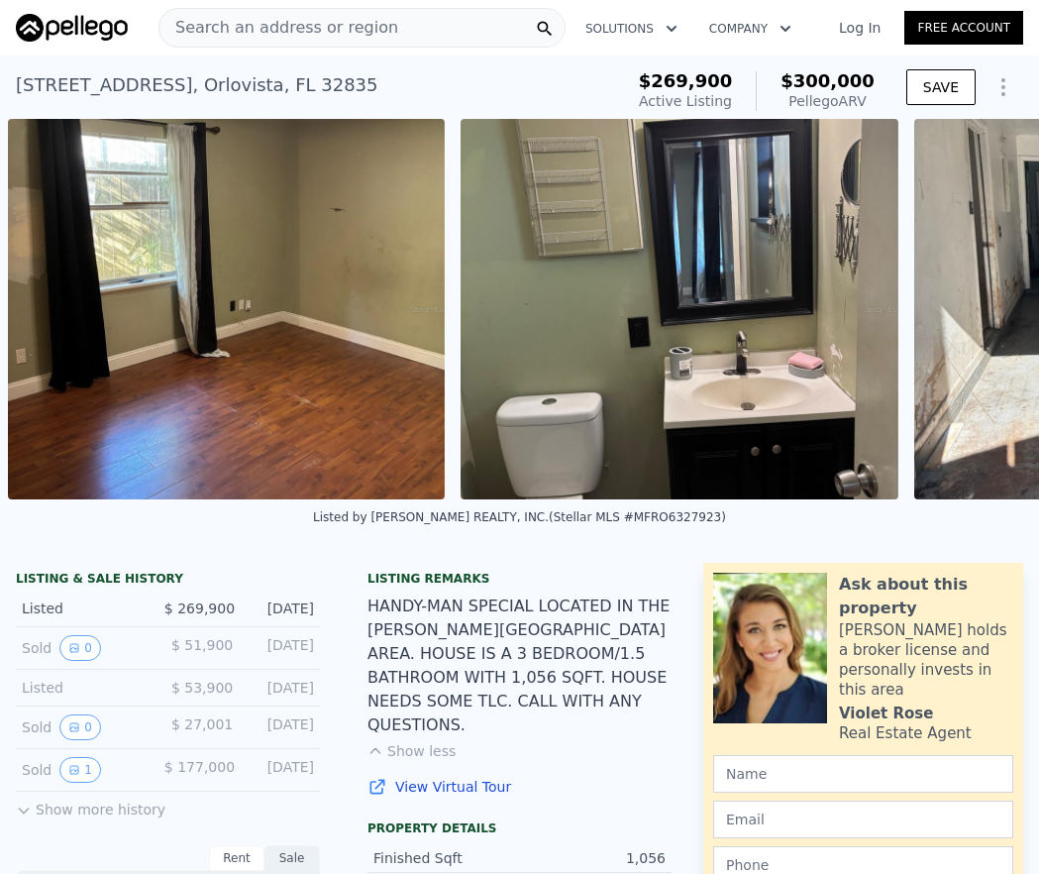
click at [970, 321] on div "• + − • + − STREET VIEW Loading... SATELLITE VIEW" at bounding box center [519, 309] width 1039 height 380
click at [970, 321] on icon at bounding box center [988, 309] width 40 height 40
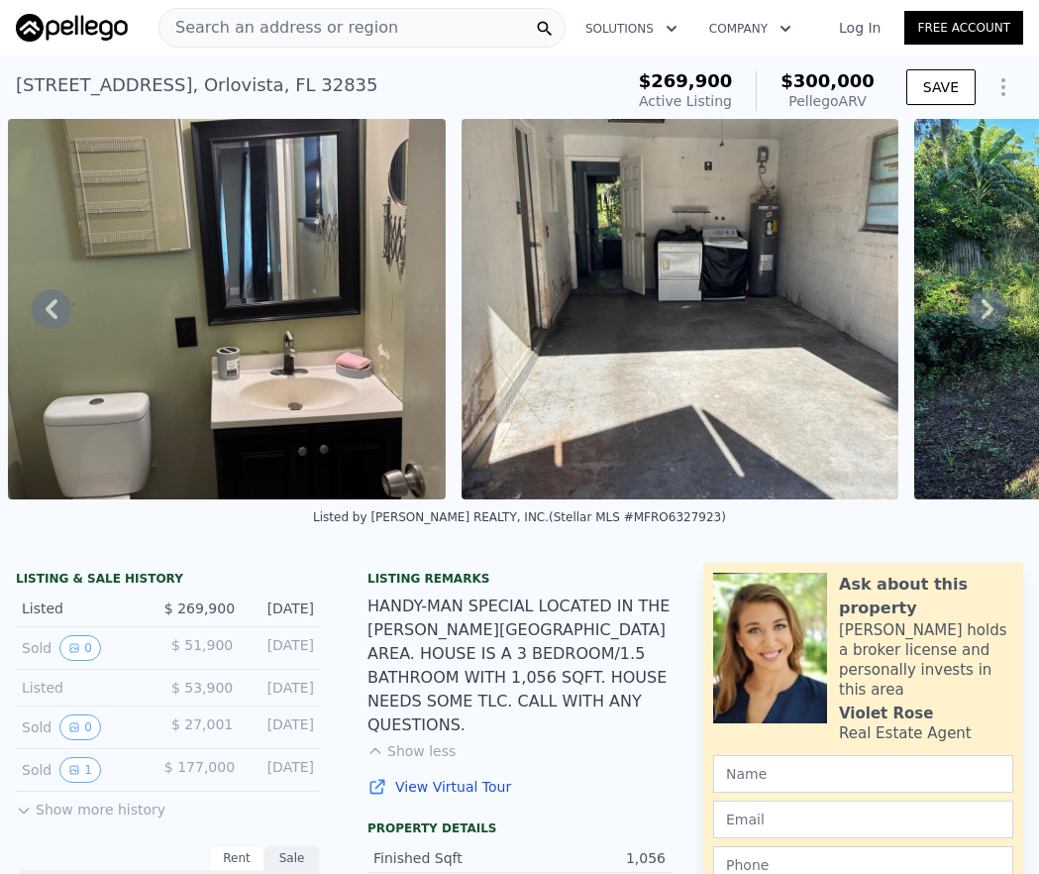
click at [970, 321] on icon at bounding box center [988, 309] width 40 height 40
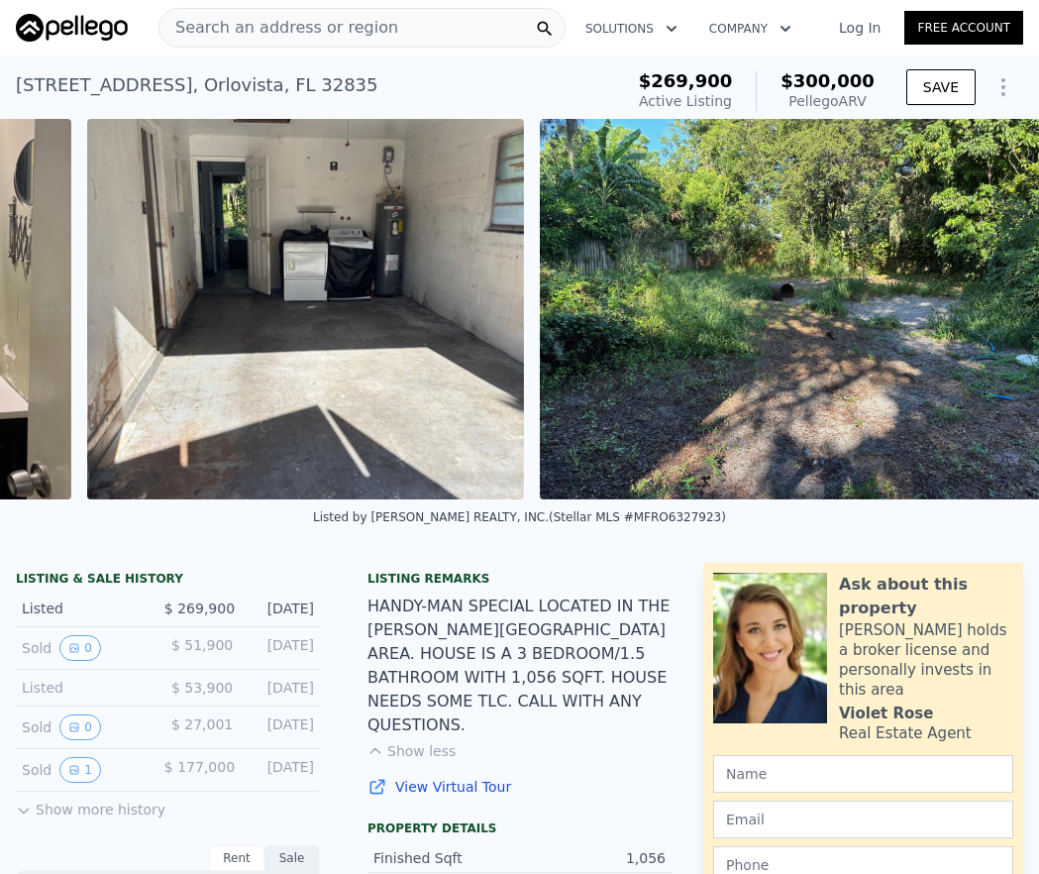
scroll to position [0, 5148]
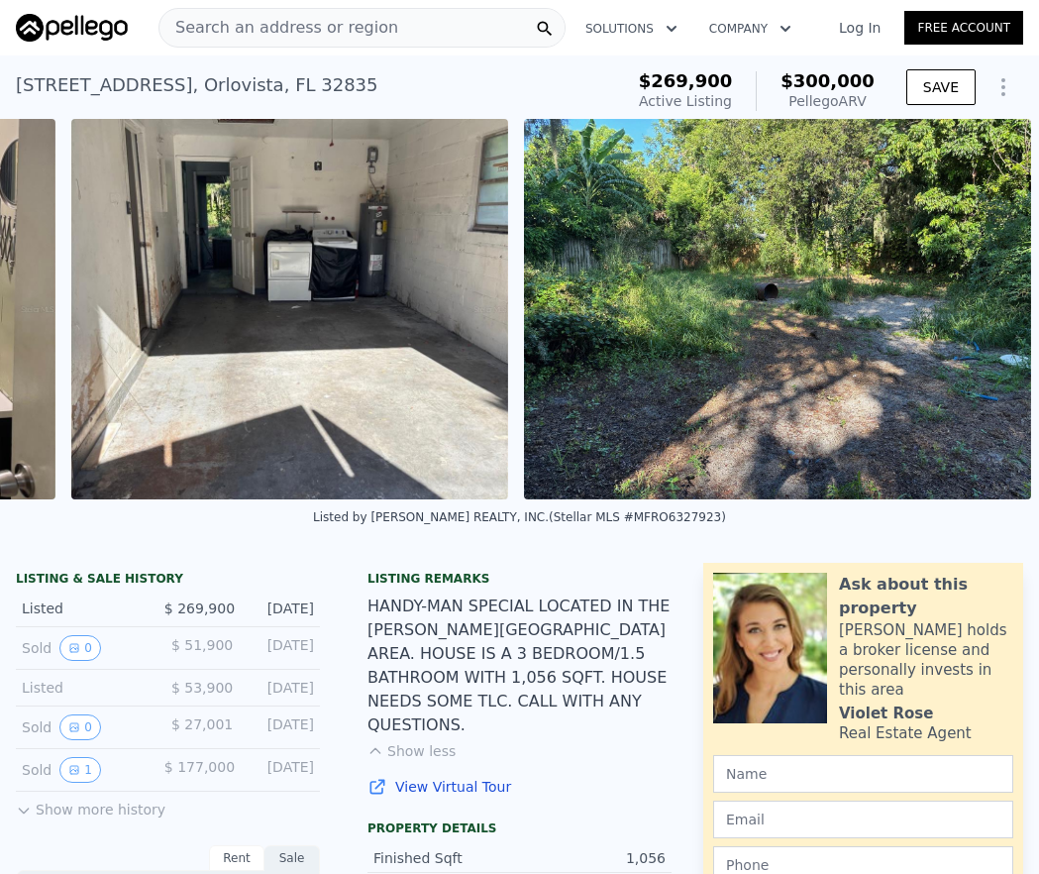
click at [970, 321] on img at bounding box center [777, 309] width 507 height 380
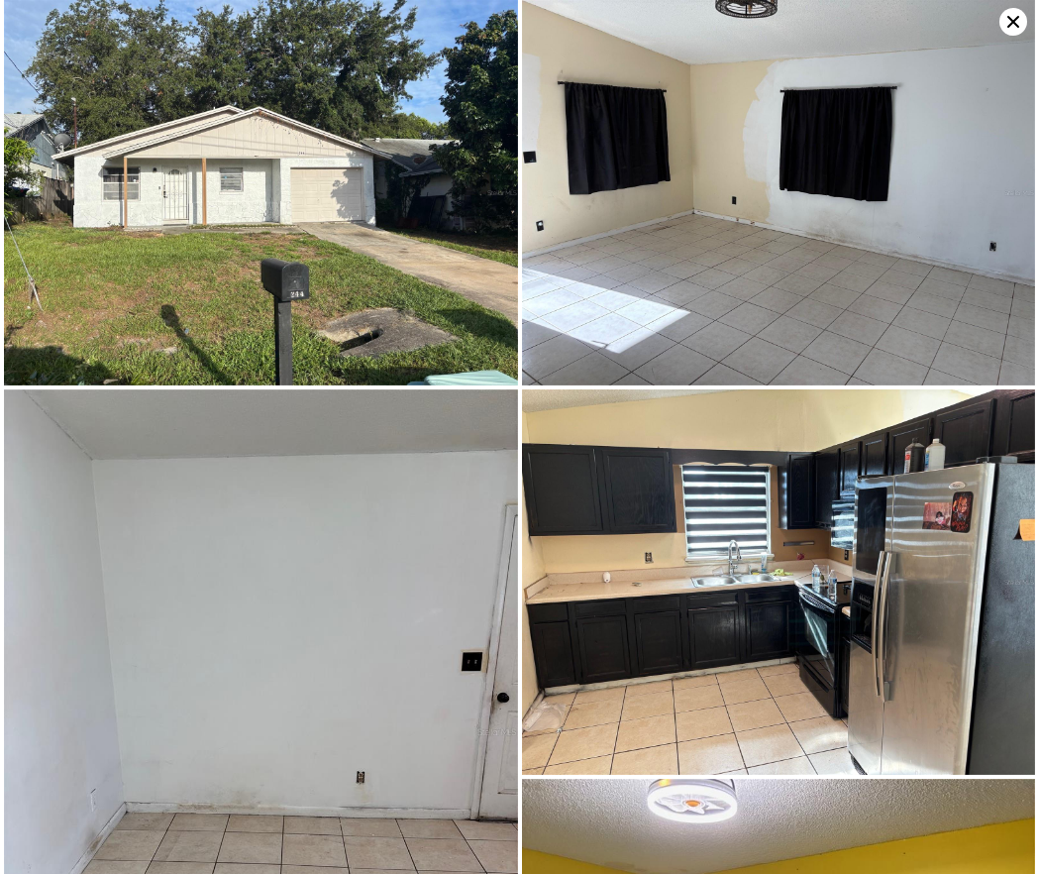
scroll to position [2606, 0]
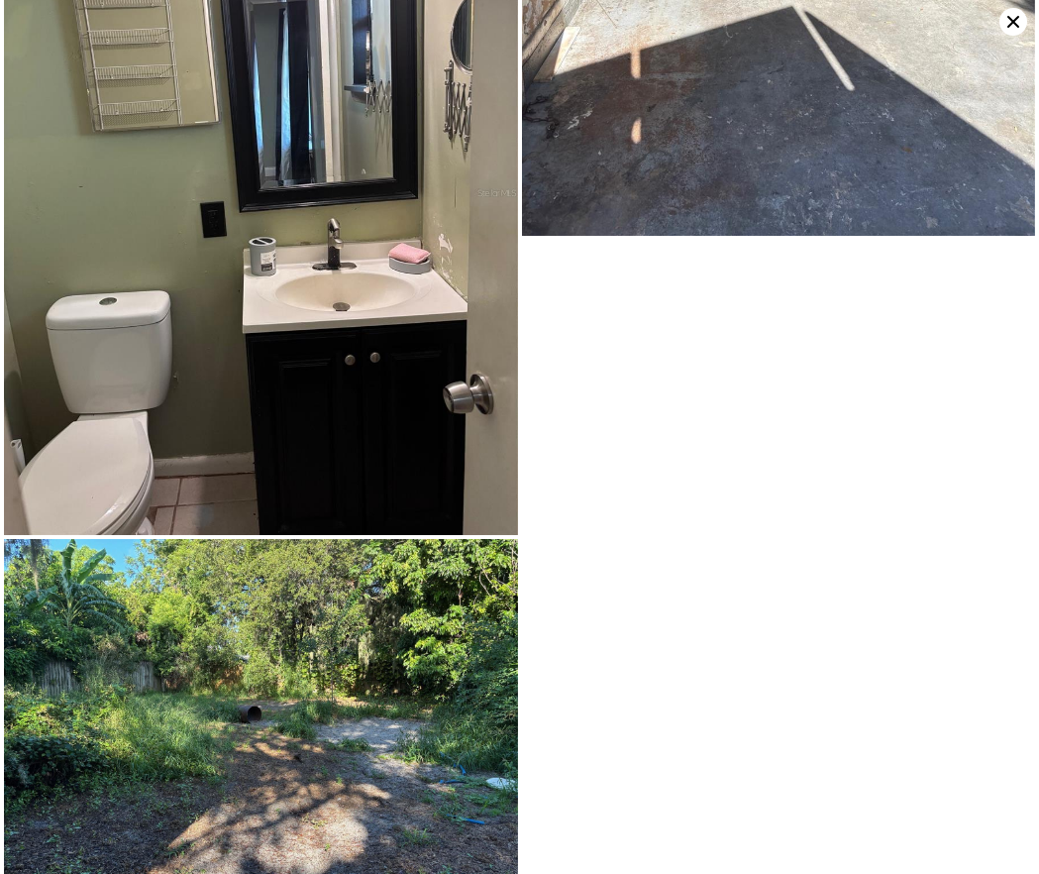
click at [1014, 19] on icon at bounding box center [1014, 22] width 28 height 28
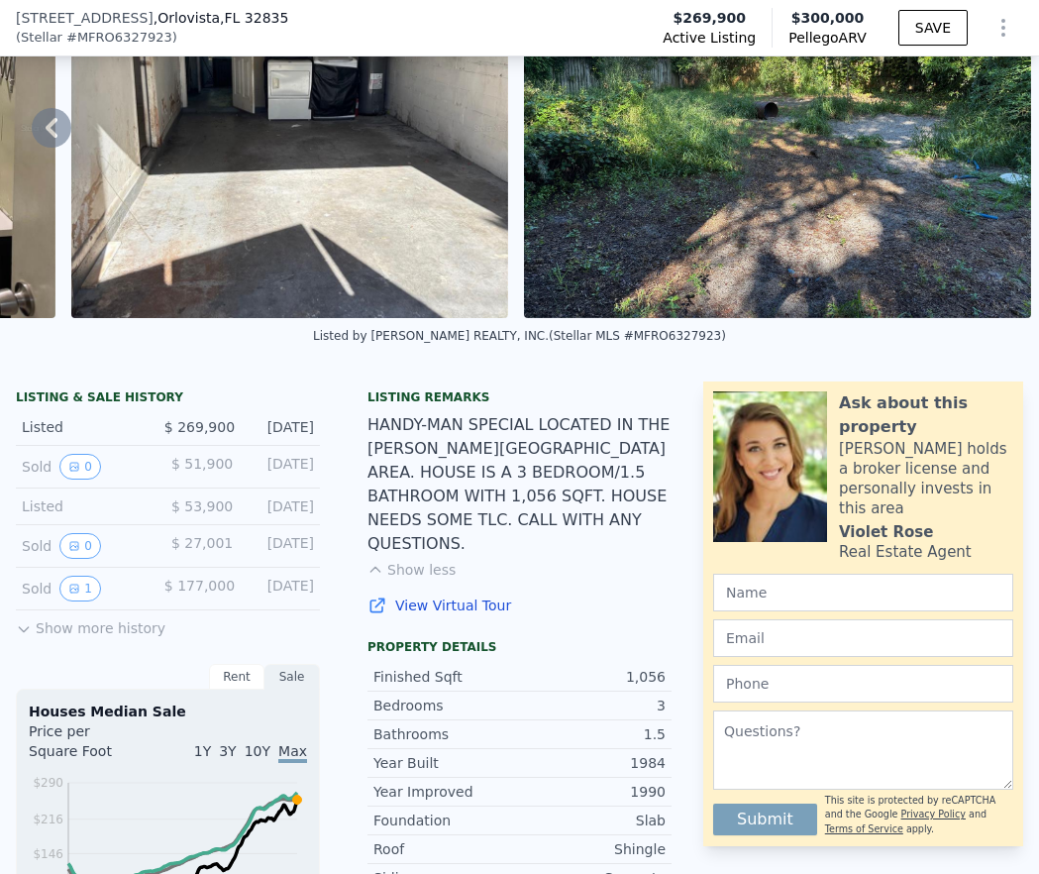
scroll to position [358, 0]
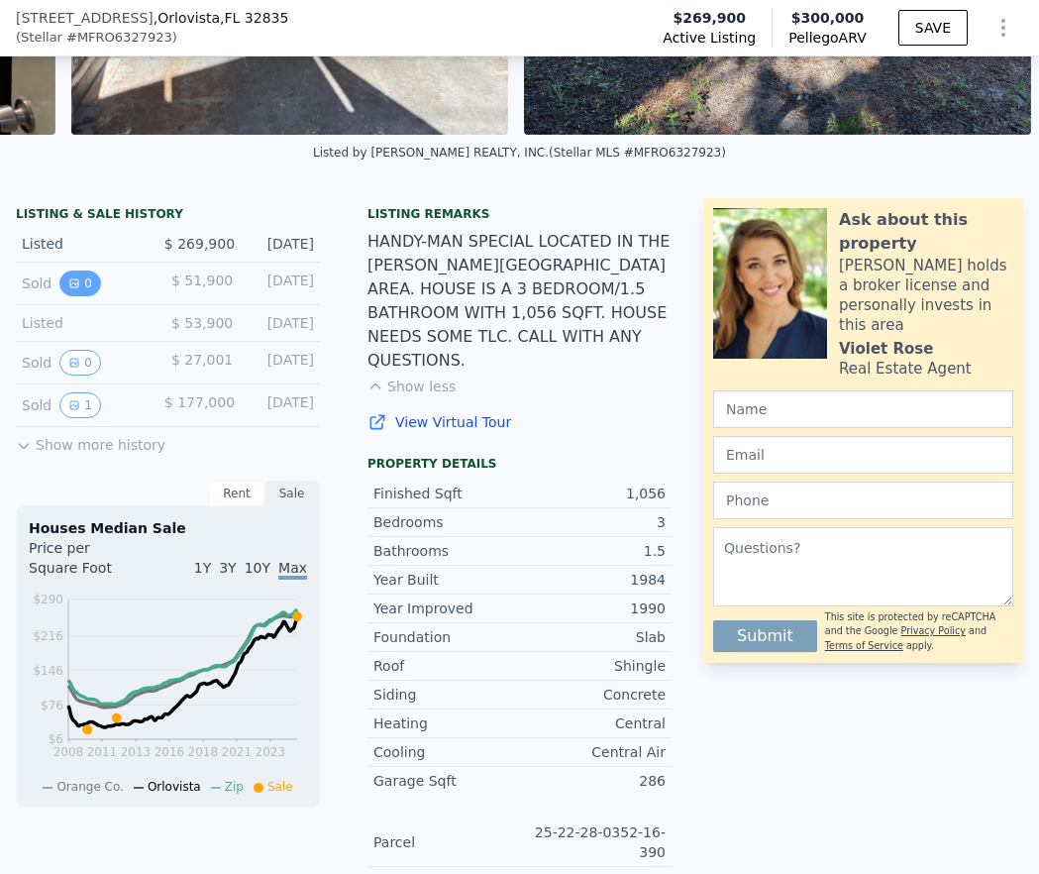
click at [80, 296] on button "0" at bounding box center [80, 283] width 42 height 26
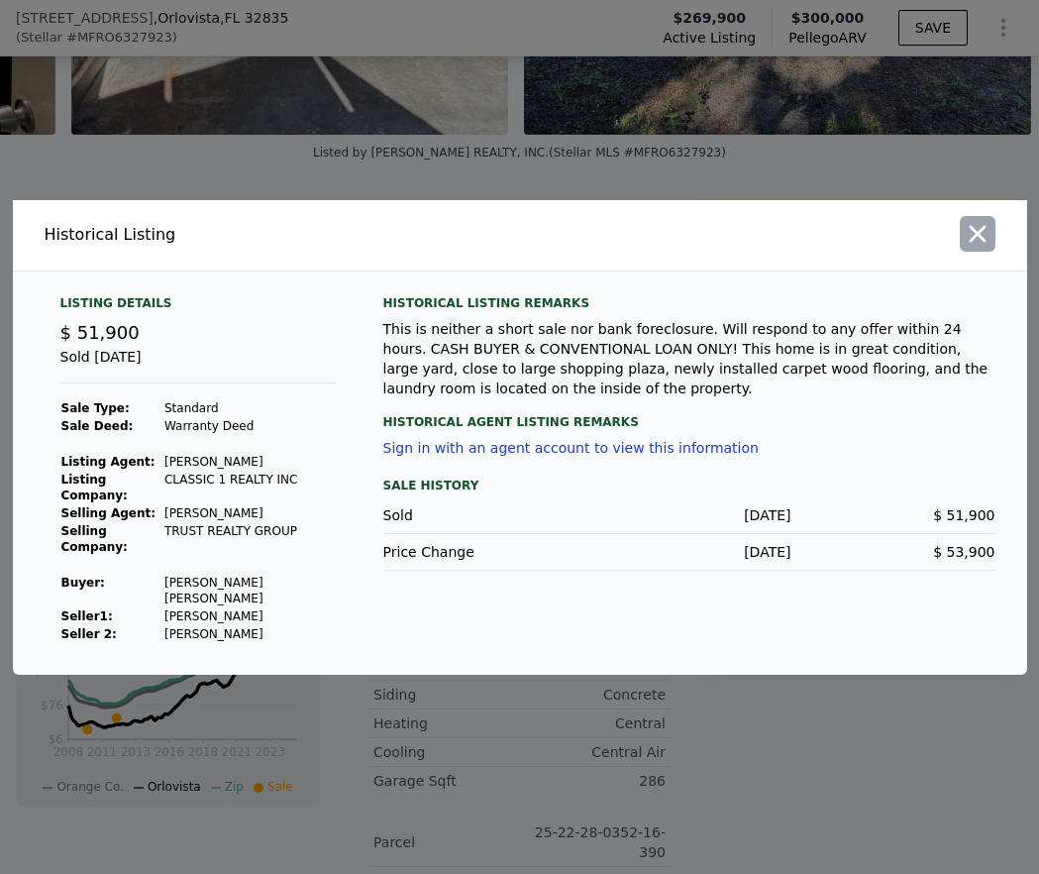
click at [966, 248] on icon "button" at bounding box center [978, 234] width 28 height 28
